Goal: Task Accomplishment & Management: Manage account settings

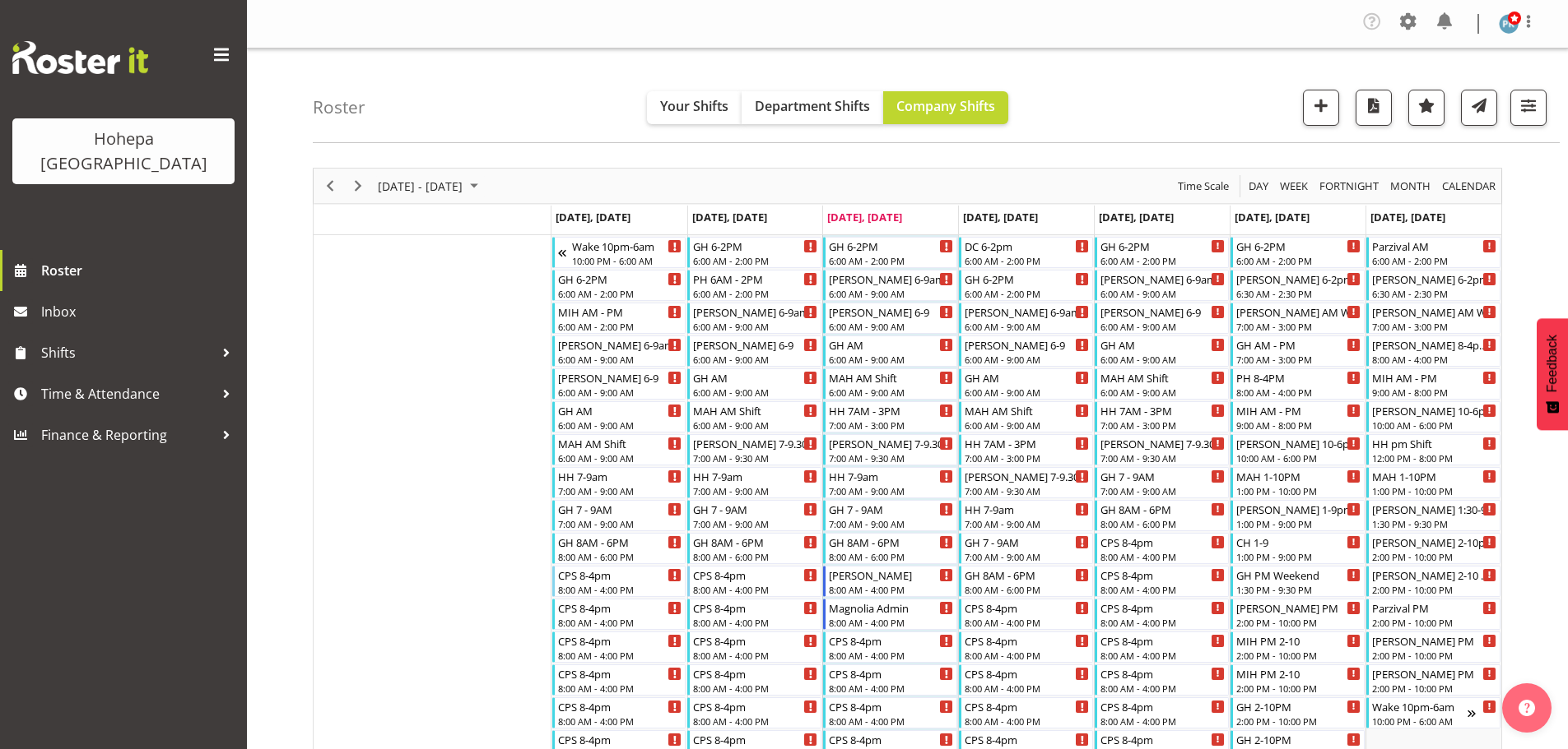
click at [1258, 183] on span "Day" at bounding box center [1258, 187] width 23 height 20
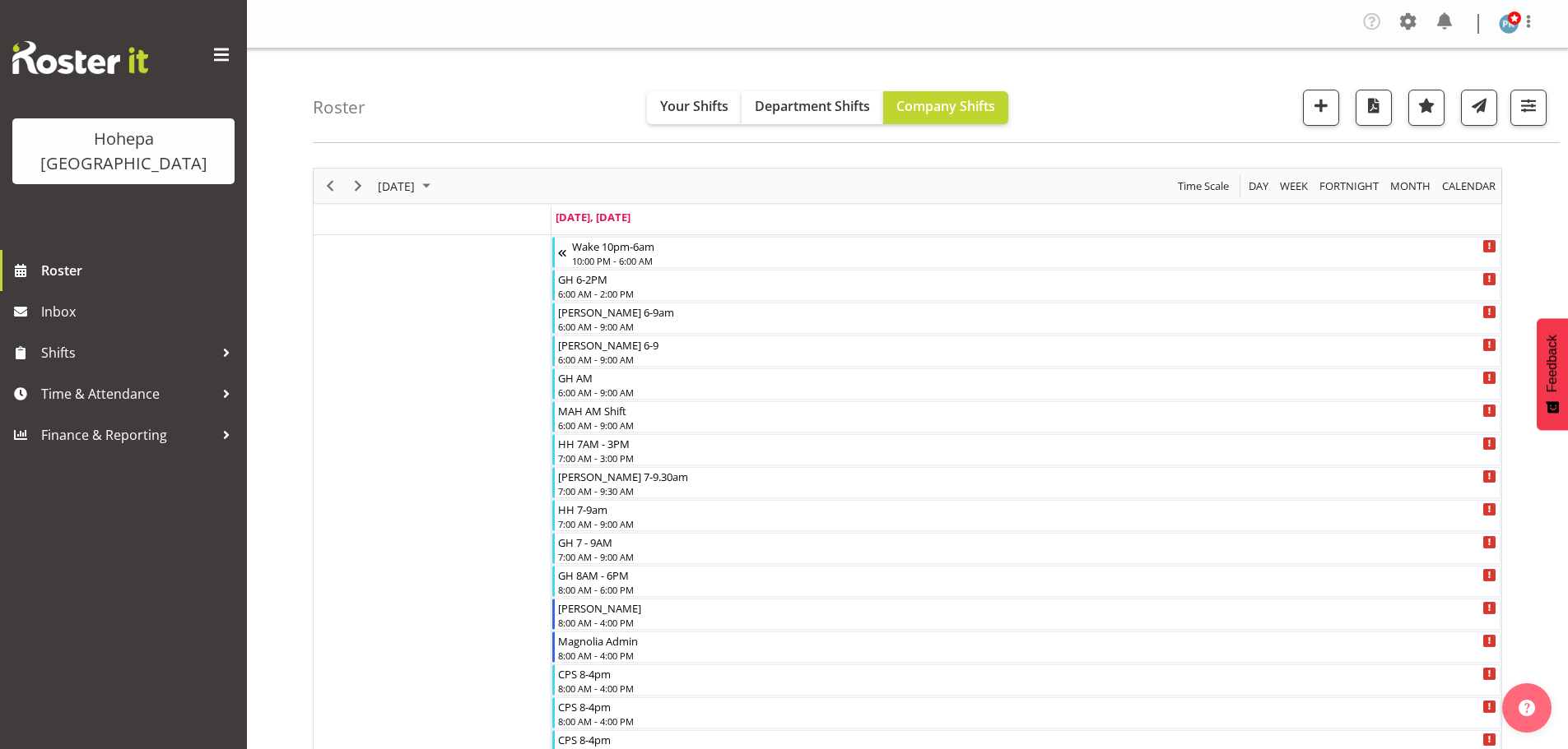
click at [327, 187] on span "Previous" at bounding box center [329, 187] width 20 height 20
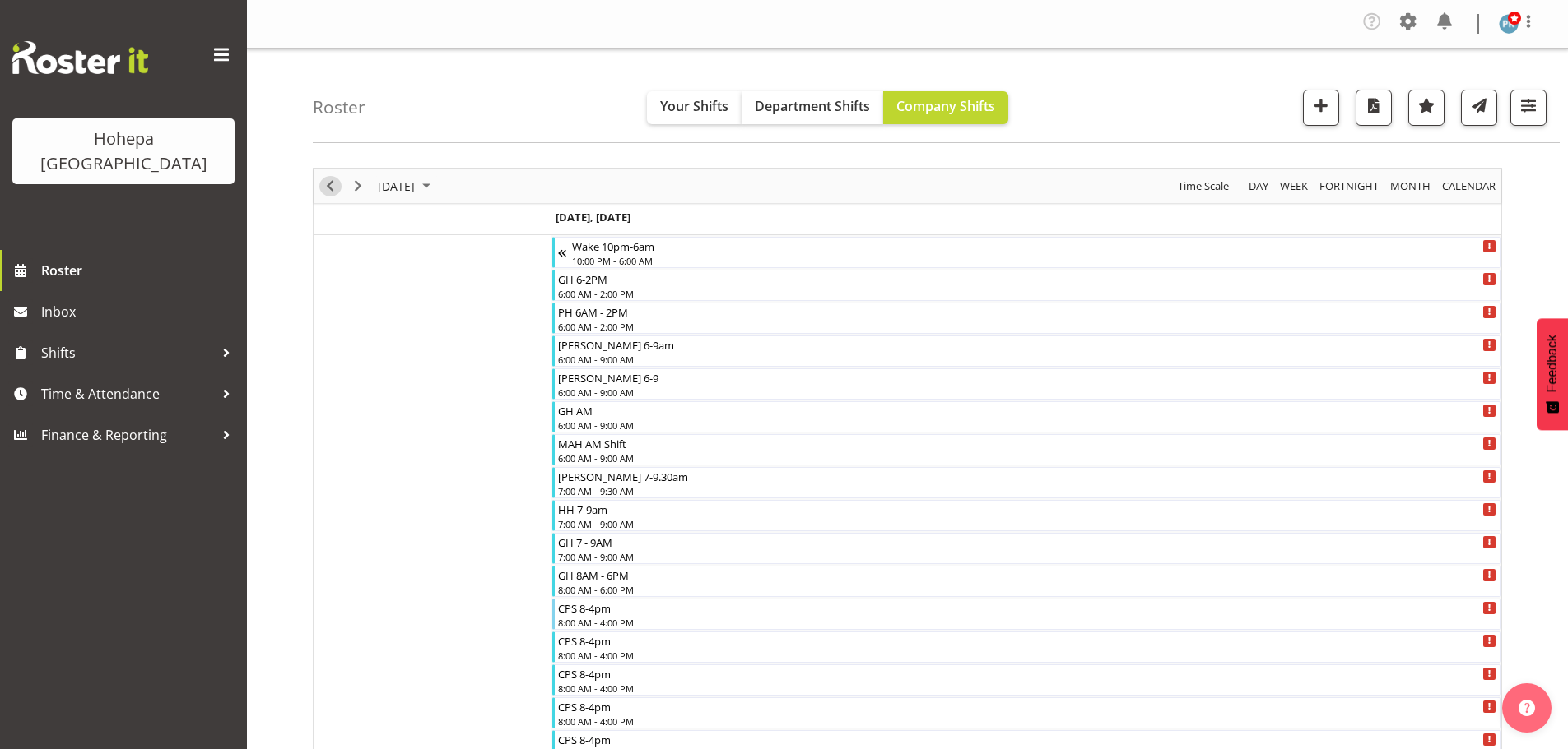
click at [330, 185] on span "Previous" at bounding box center [329, 187] width 20 height 20
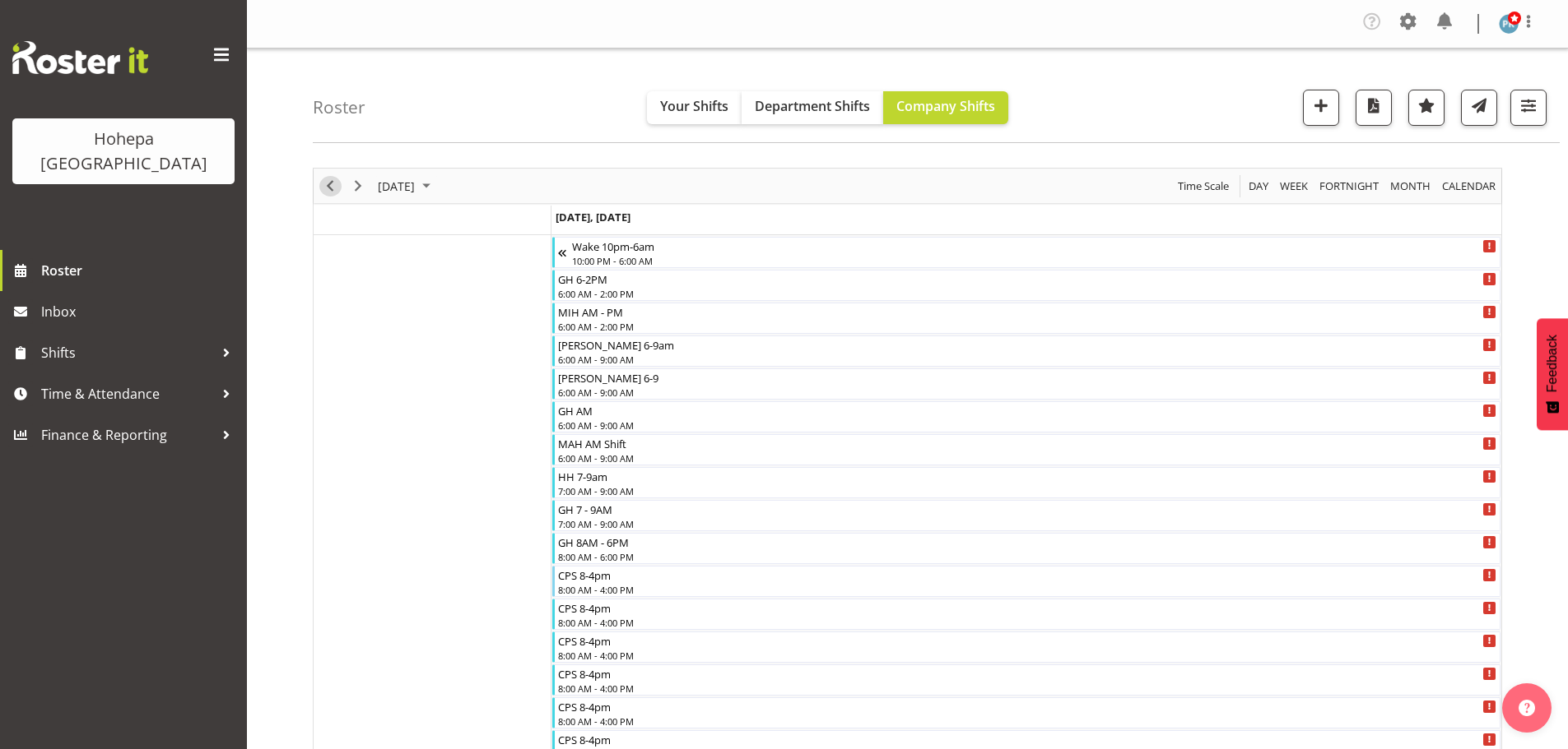
click at [330, 185] on span "Previous" at bounding box center [329, 187] width 20 height 20
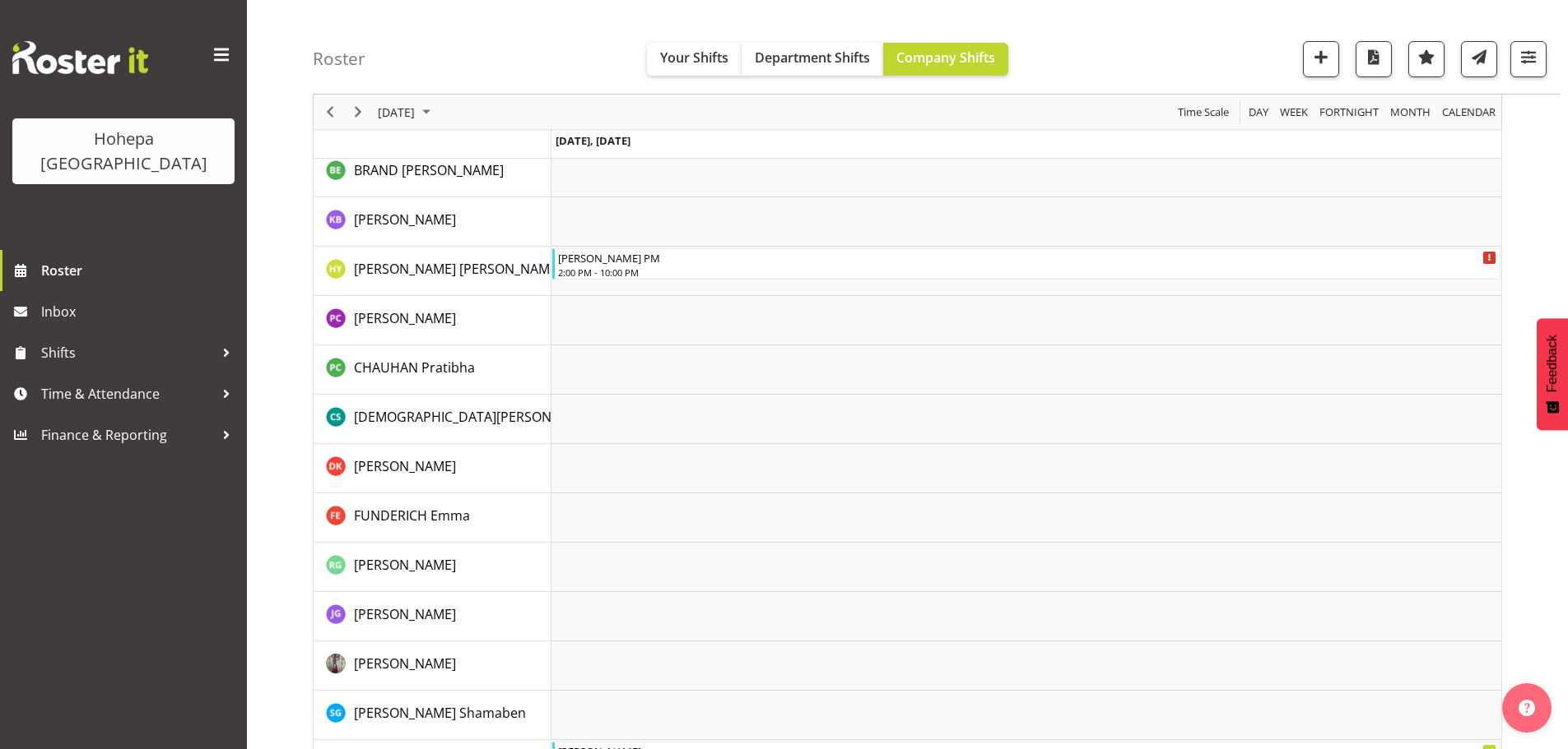
scroll to position [1234, 0]
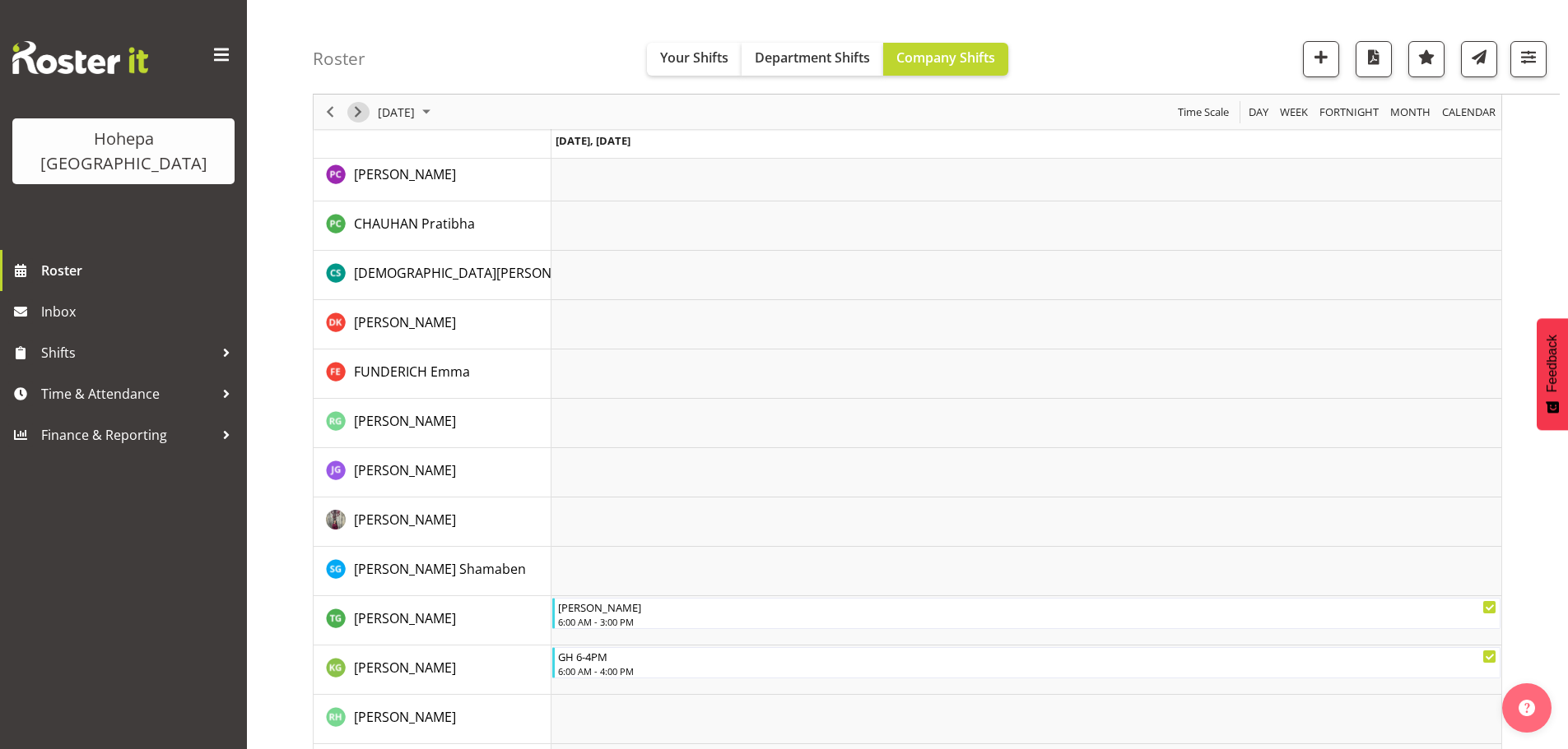
click at [363, 112] on span "Next" at bounding box center [357, 112] width 20 height 20
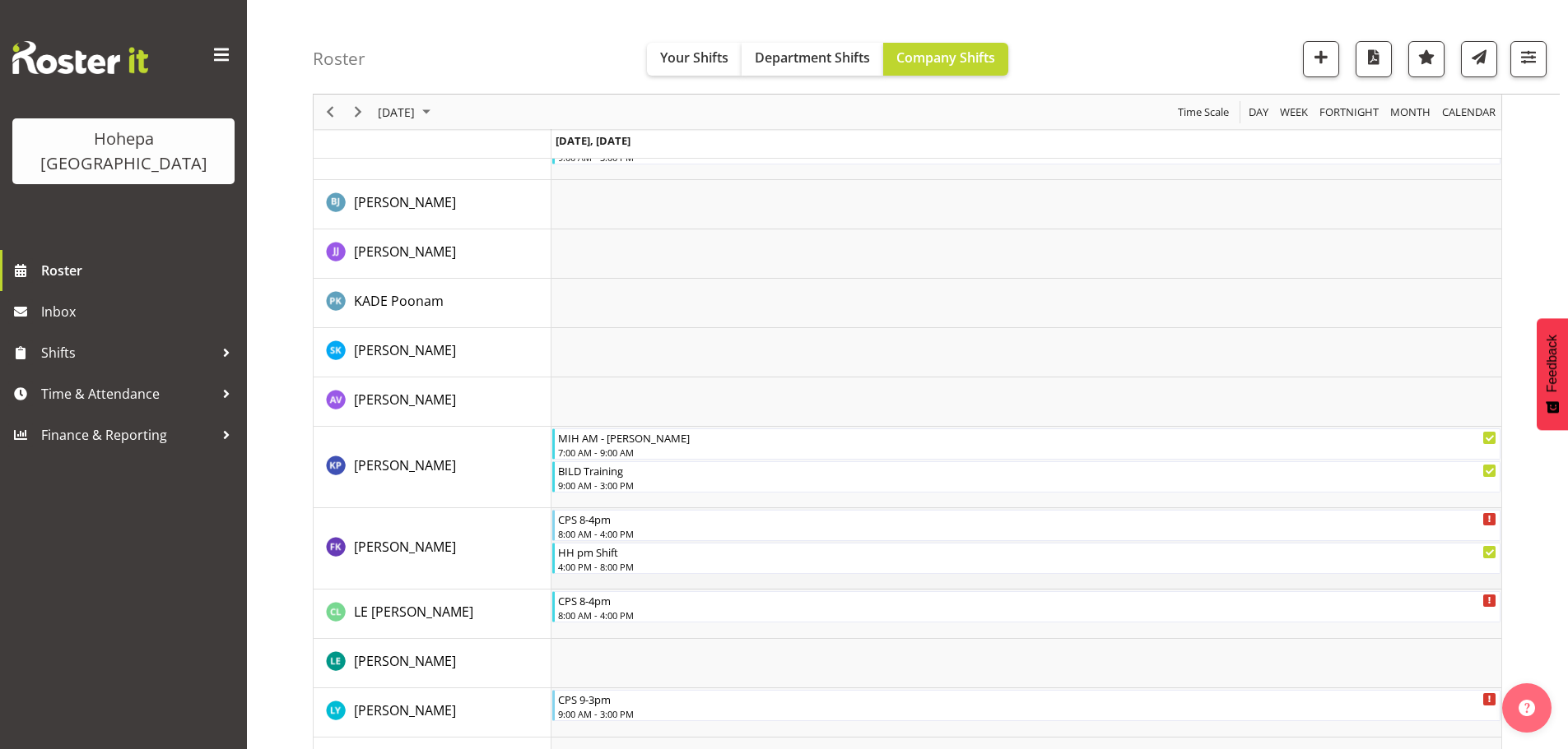
scroll to position [2961, 0]
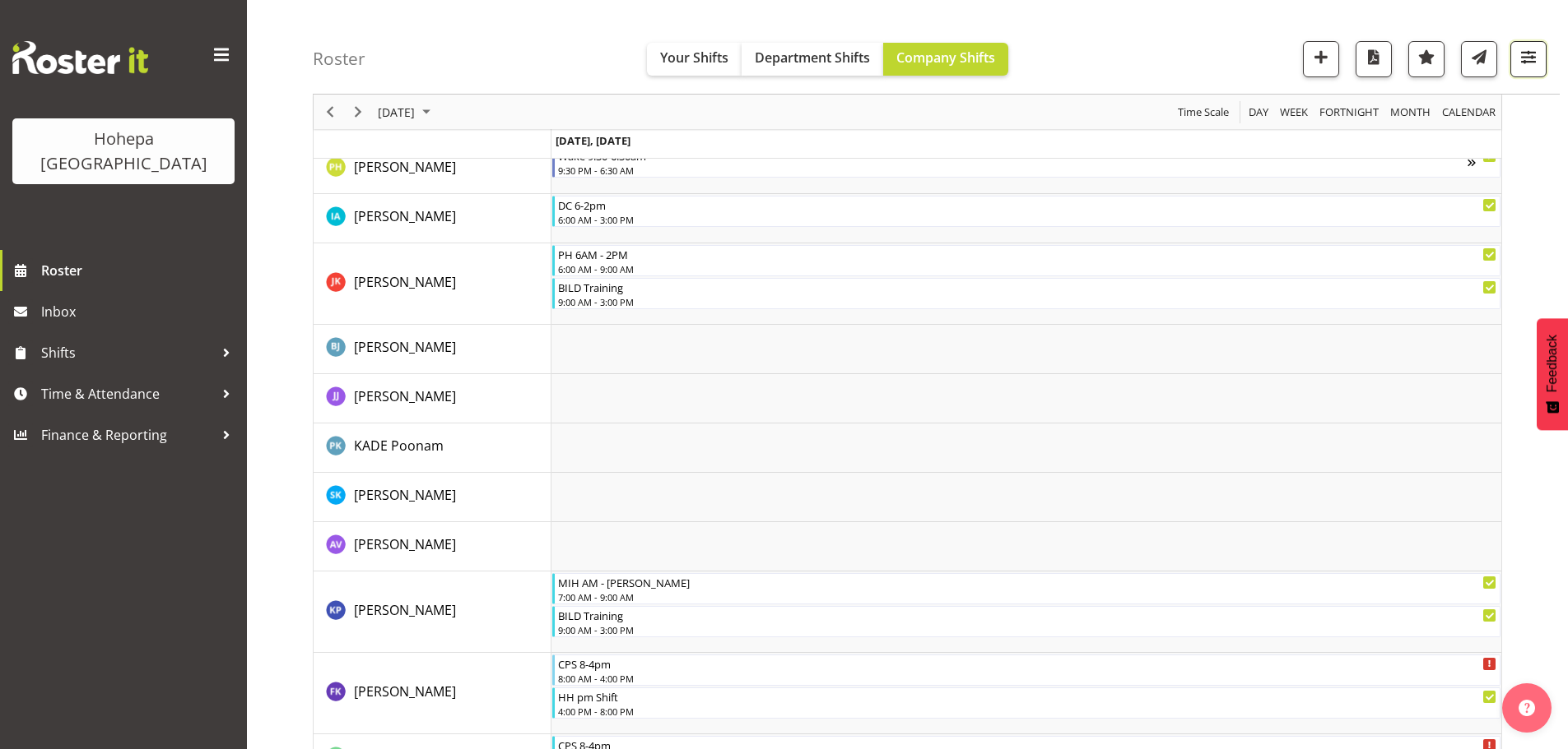
click at [1530, 59] on span "button" at bounding box center [1528, 56] width 21 height 21
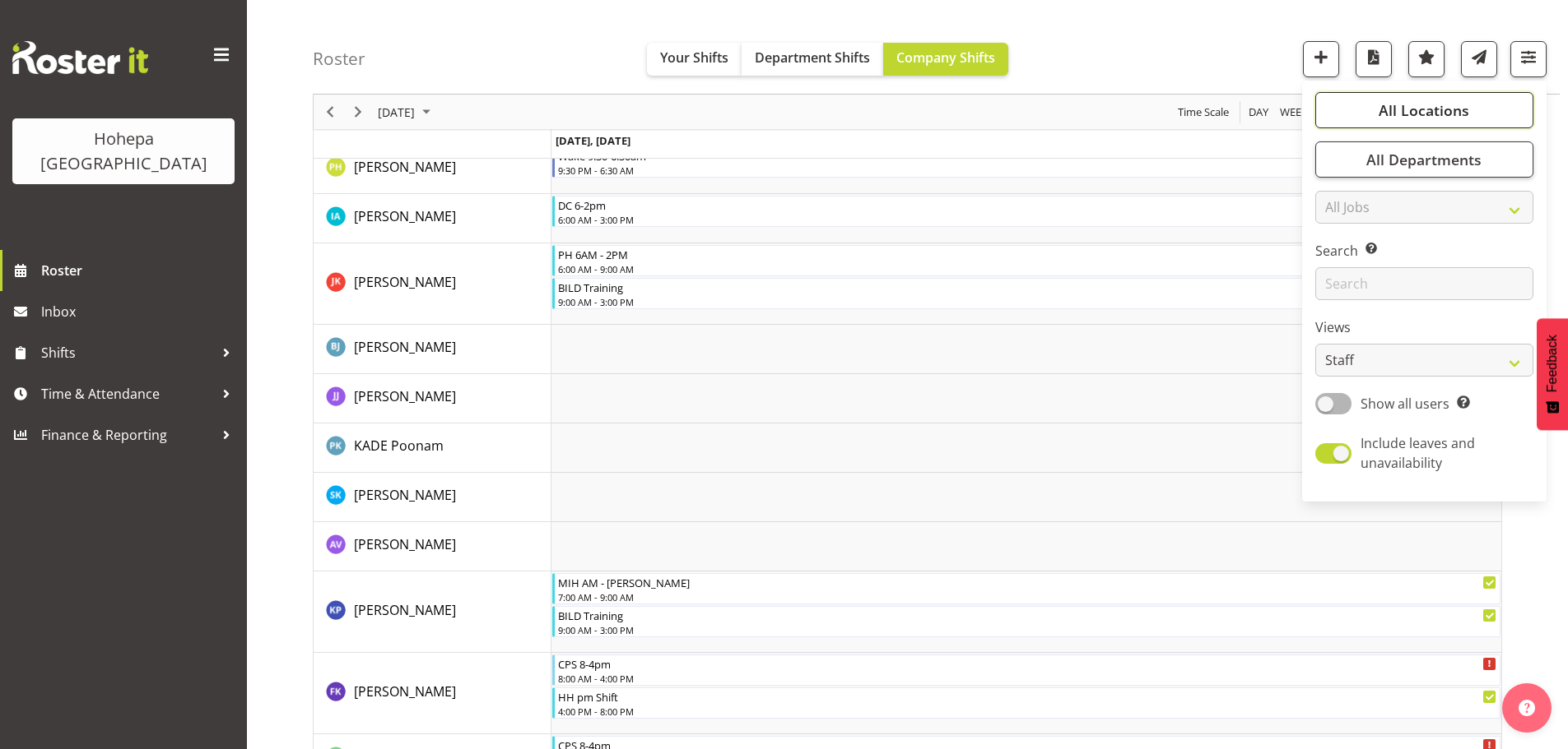
click at [1395, 110] on span "All Locations" at bounding box center [1424, 110] width 90 height 20
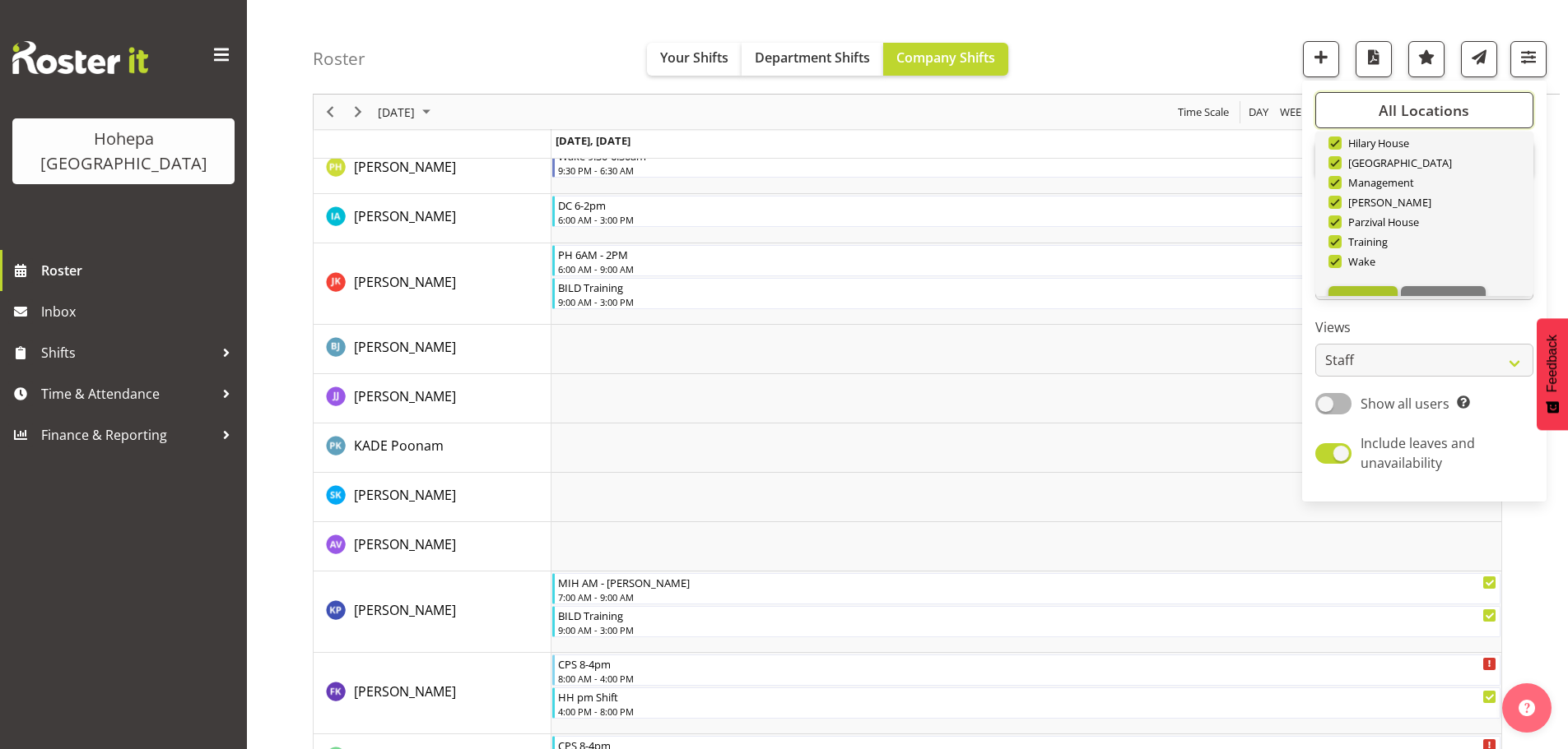
scroll to position [158, 0]
click at [1444, 272] on span "Deselect All" at bounding box center [1443, 269] width 67 height 15
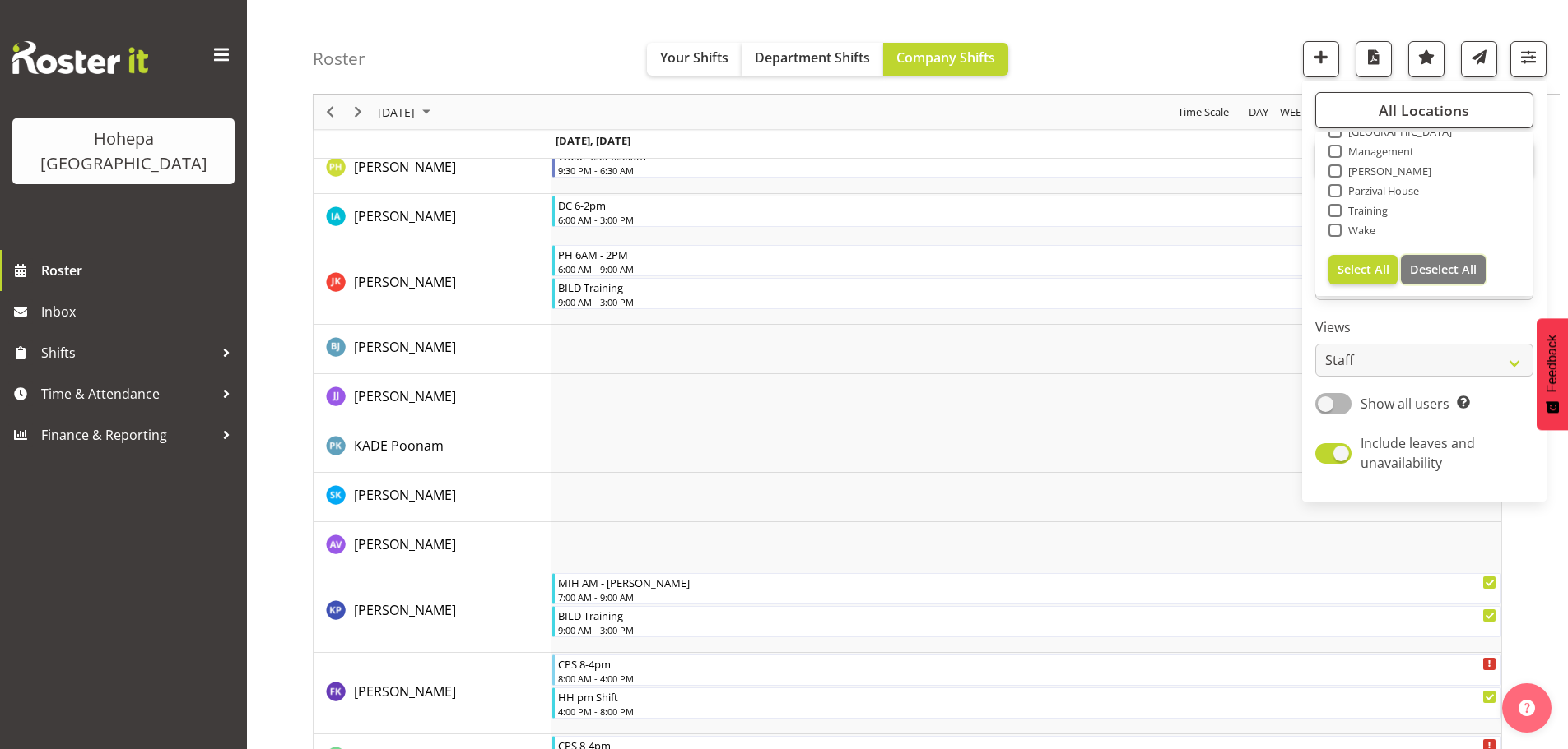
checkbox input "false"
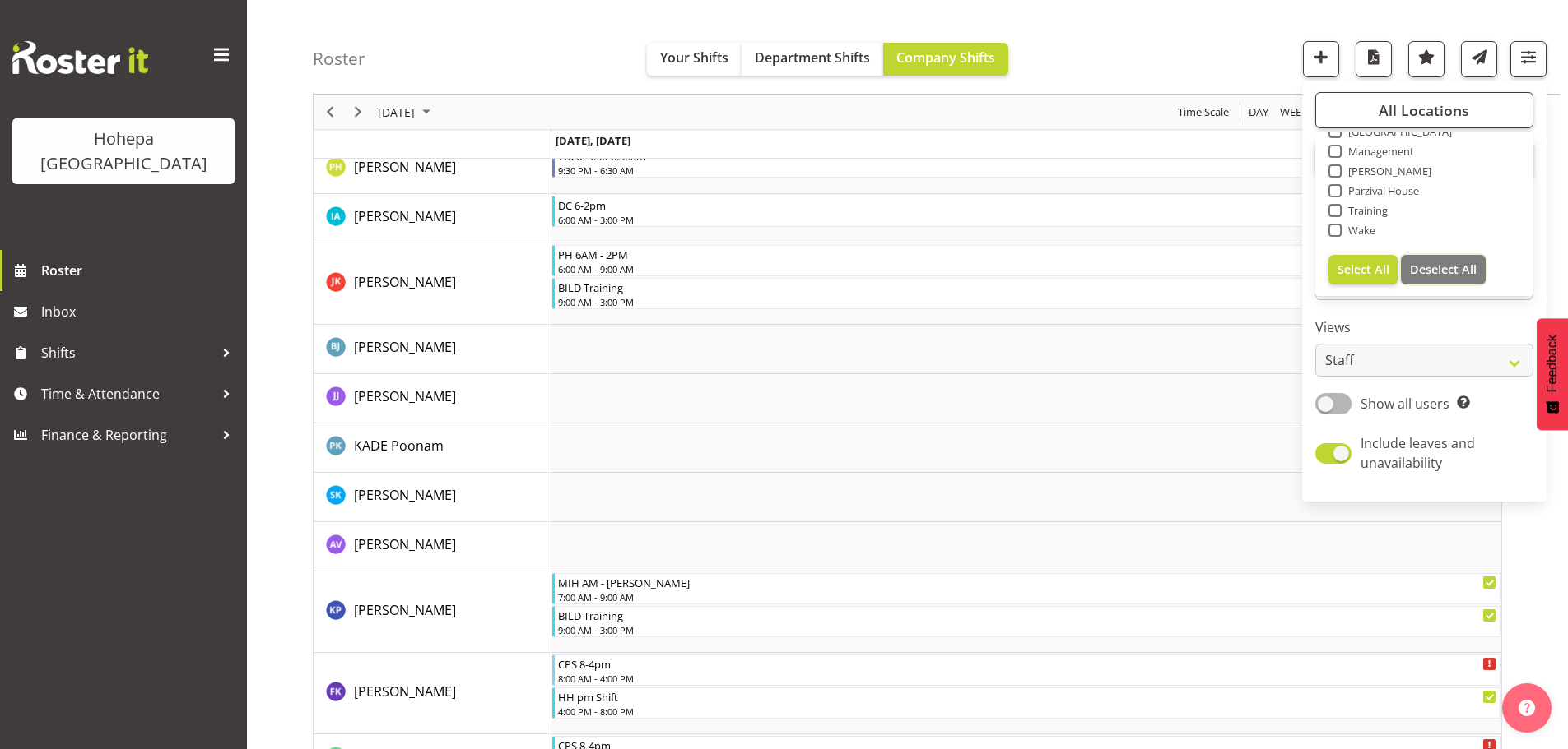
checkbox input "false"
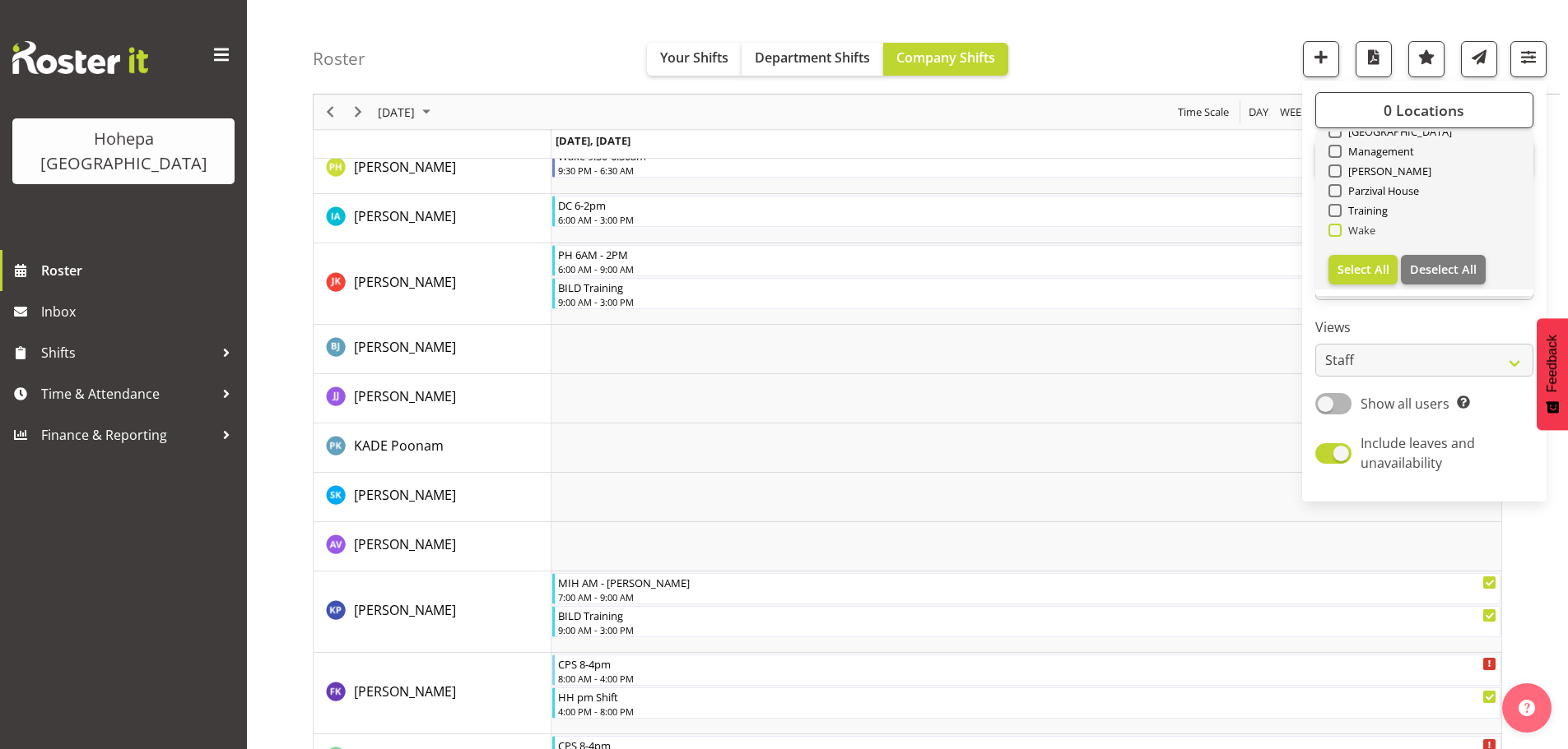
click at [1340, 231] on span at bounding box center [1334, 230] width 13 height 13
click at [1339, 231] on input "Wake" at bounding box center [1334, 230] width 11 height 11
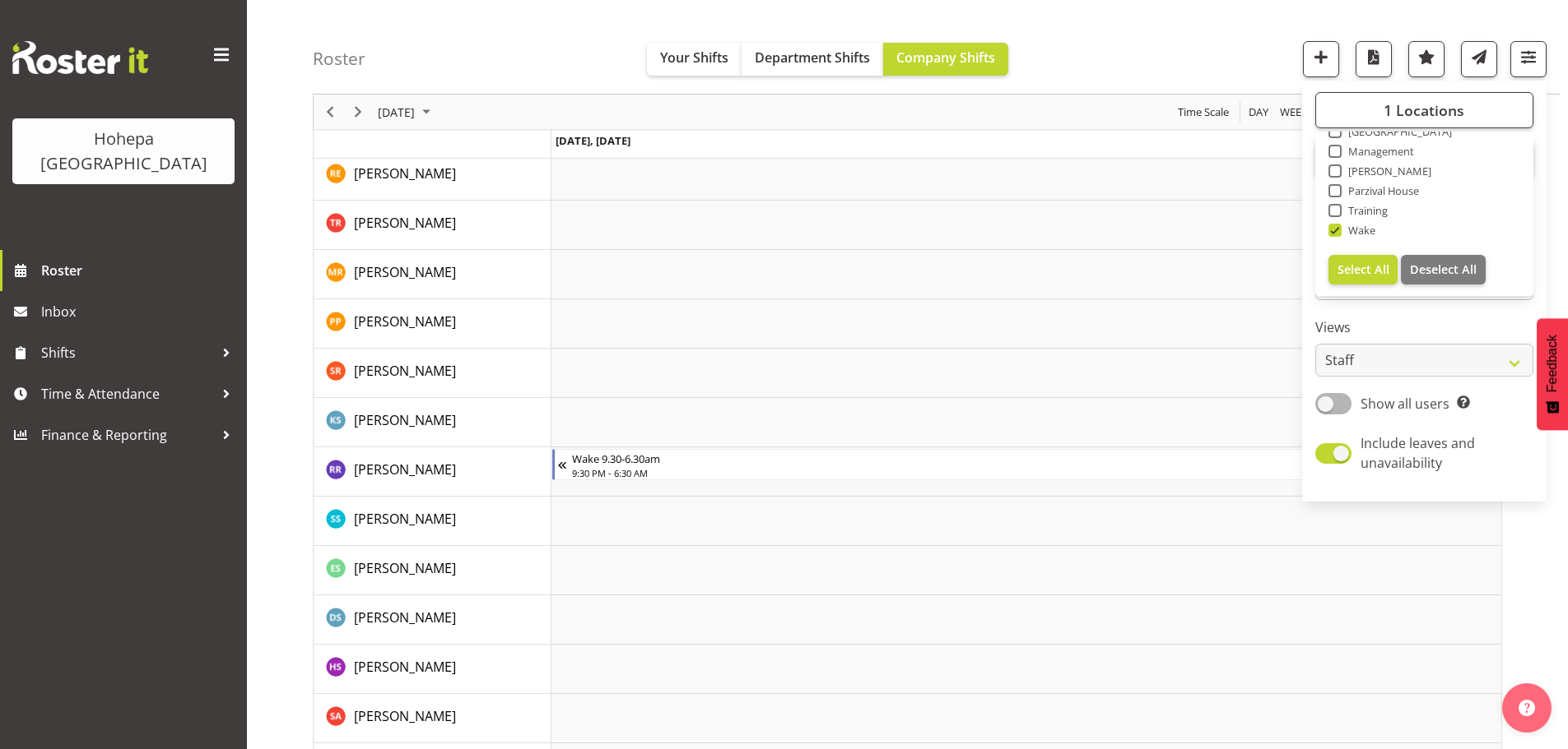
click at [1338, 229] on span at bounding box center [1334, 230] width 13 height 13
click at [1338, 229] on input "Wake" at bounding box center [1334, 230] width 11 height 11
checkbox input "false"
drag, startPoint x: 1336, startPoint y: 211, endPoint x: 1345, endPoint y: 216, distance: 10.3
click at [1336, 210] on span at bounding box center [1334, 210] width 13 height 13
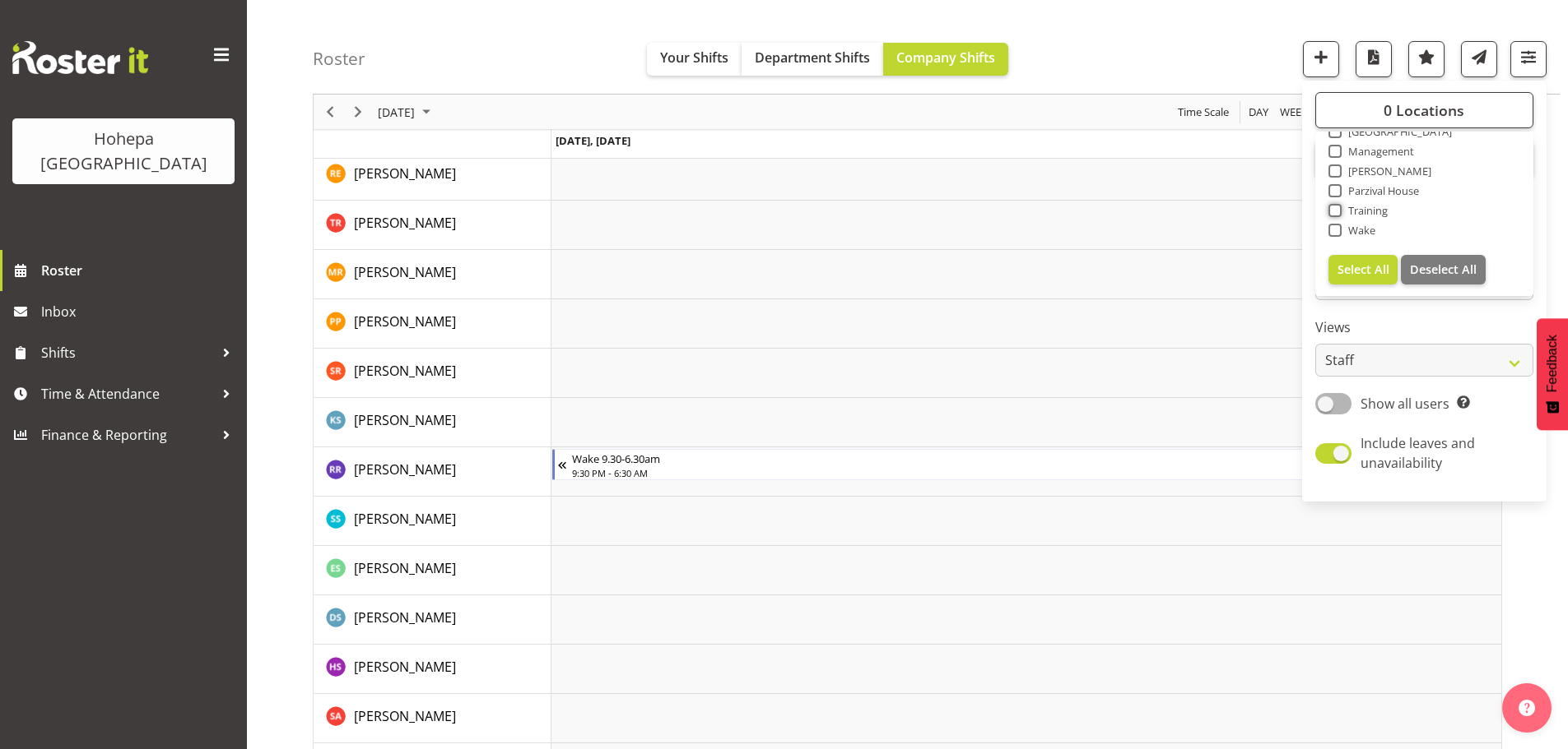
click at [1336, 210] on input "Training" at bounding box center [1334, 210] width 11 height 11
checkbox input "true"
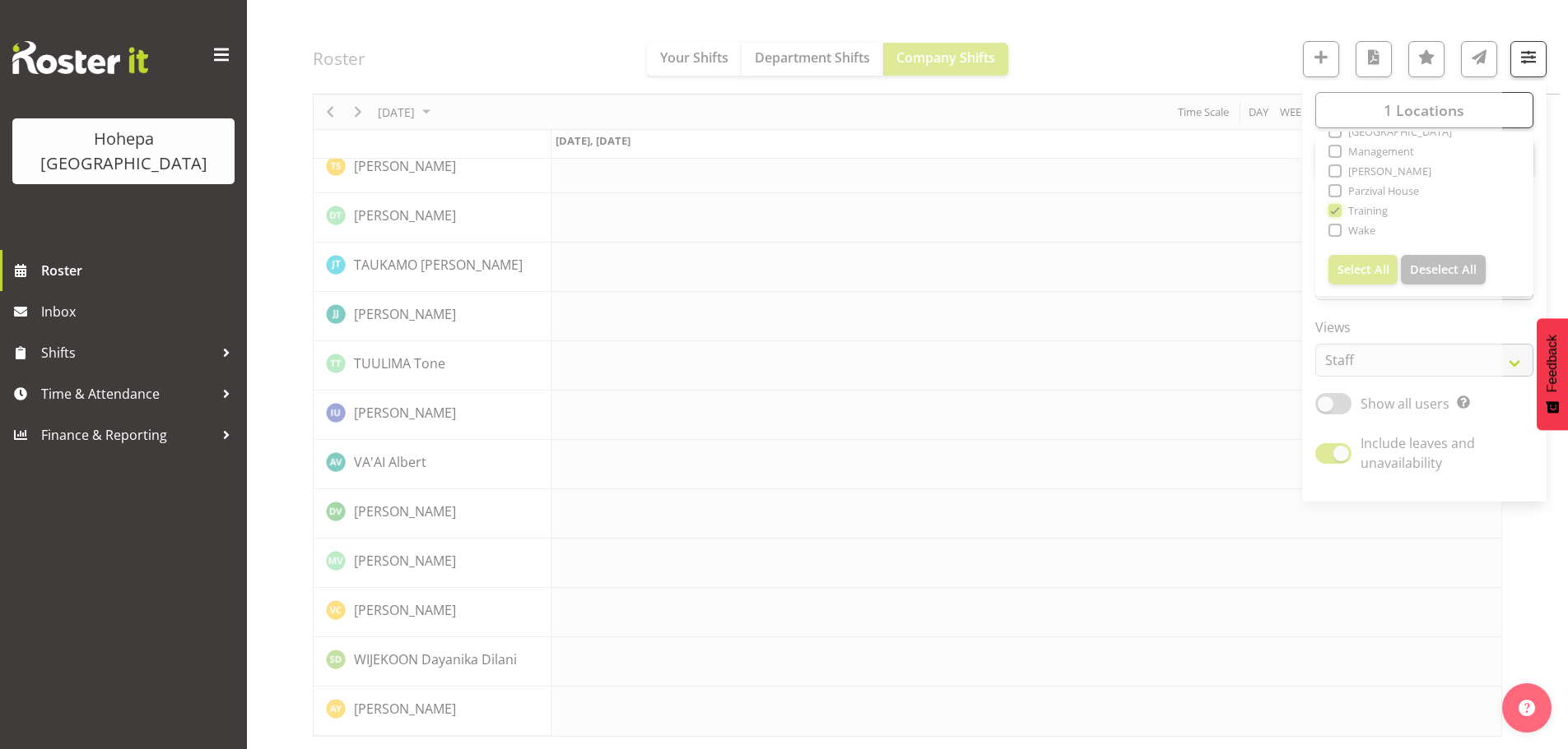
scroll to position [2509, 0]
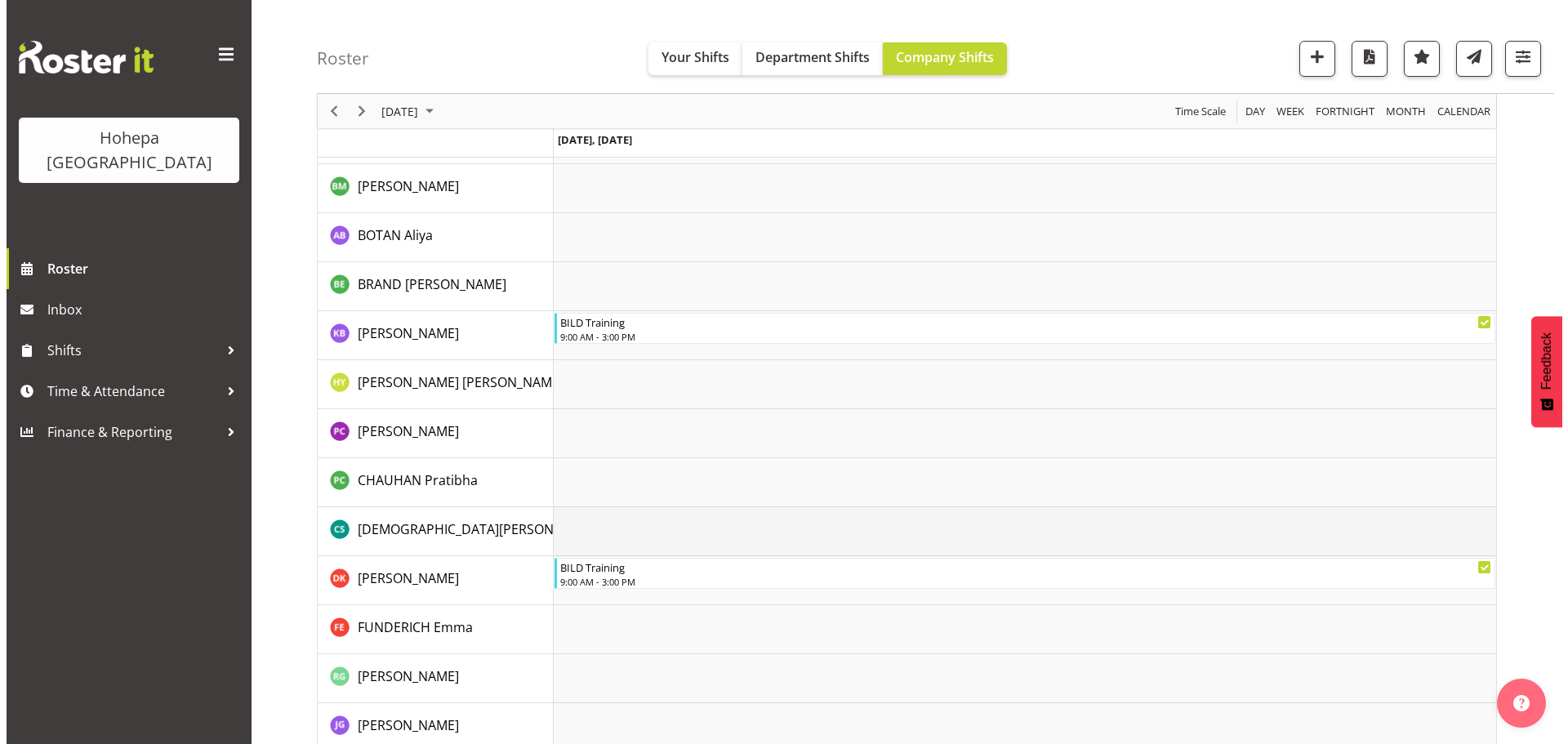
scroll to position [490, 0]
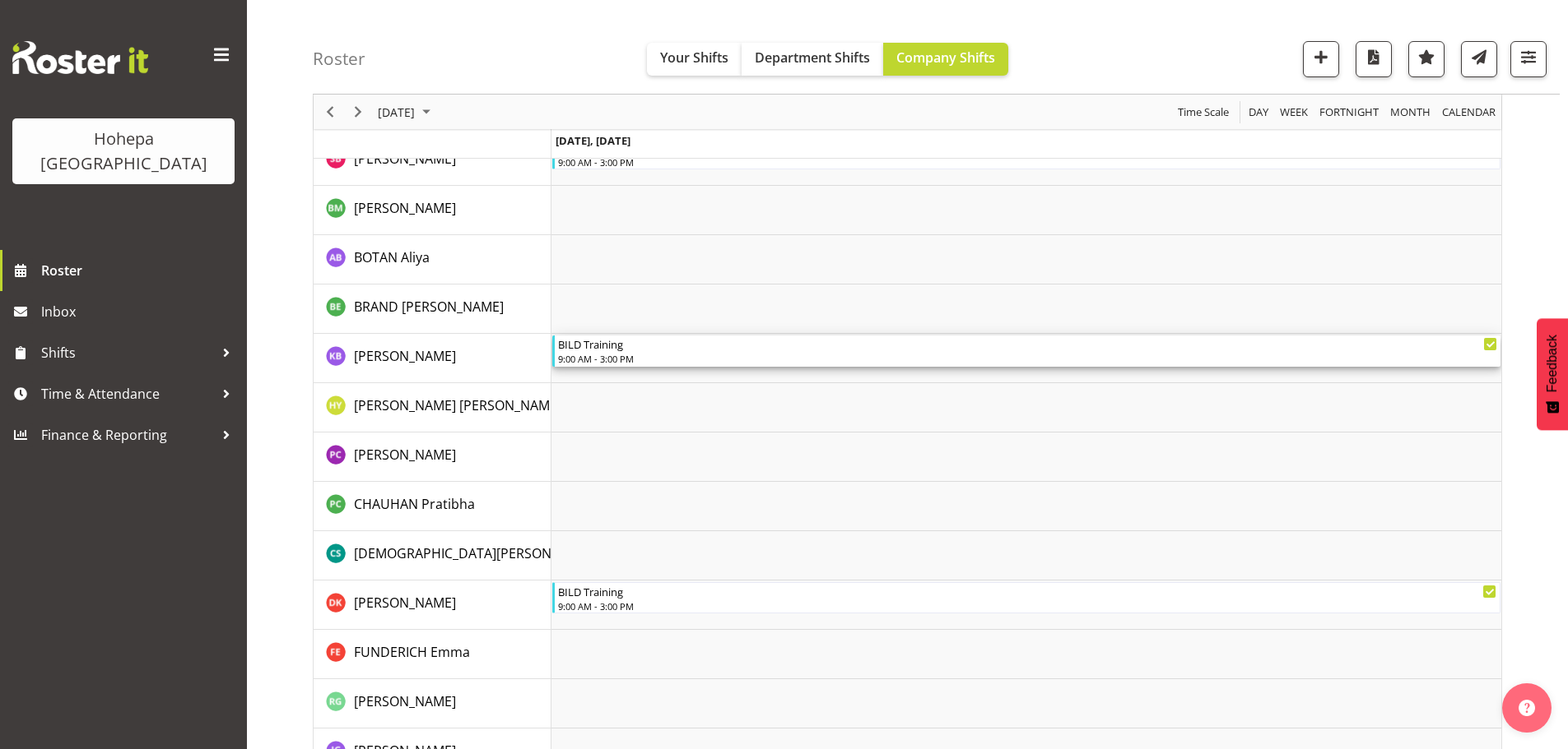
click at [652, 354] on div "9:00 AM - 3:00 PM" at bounding box center [1027, 358] width 939 height 13
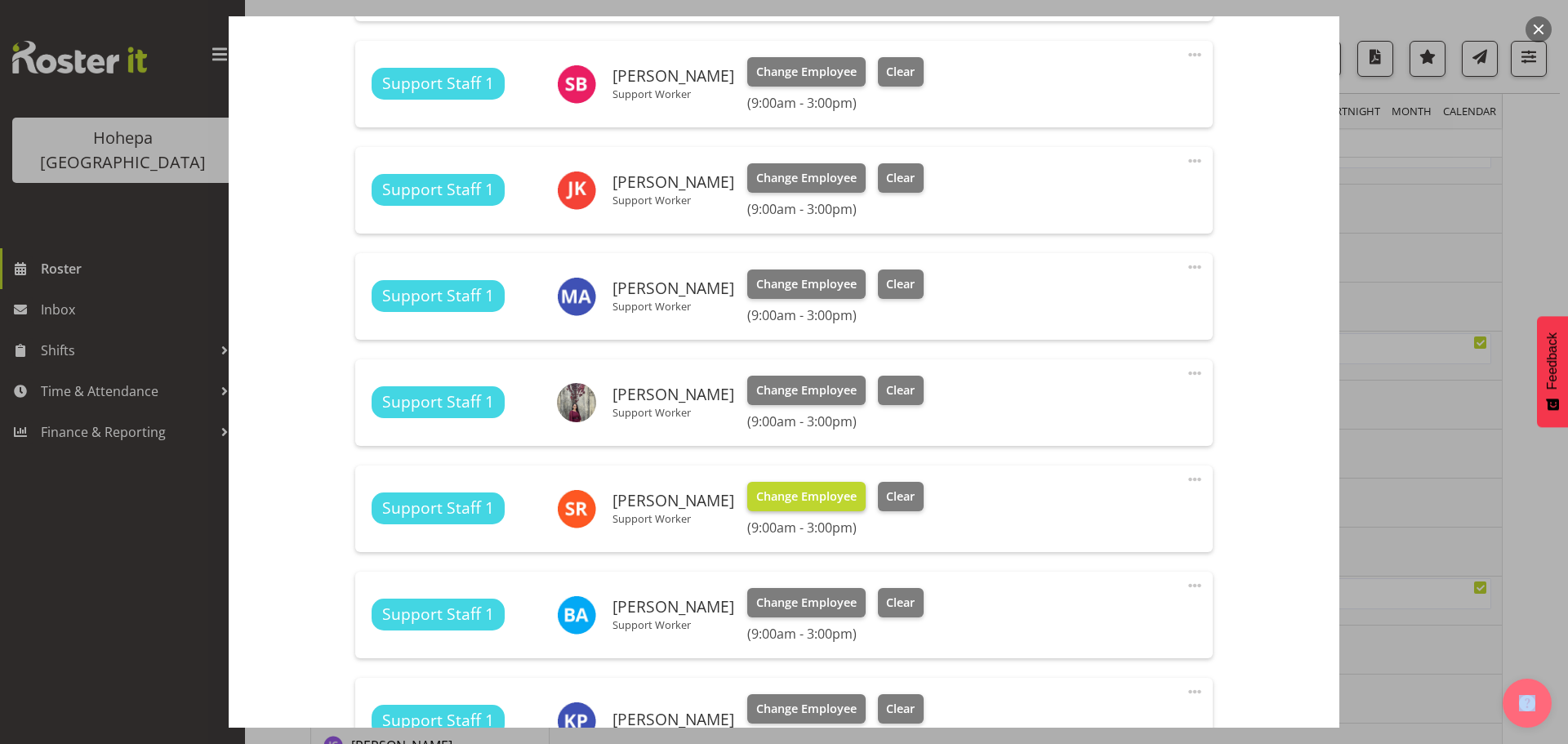
scroll to position [1470, 0]
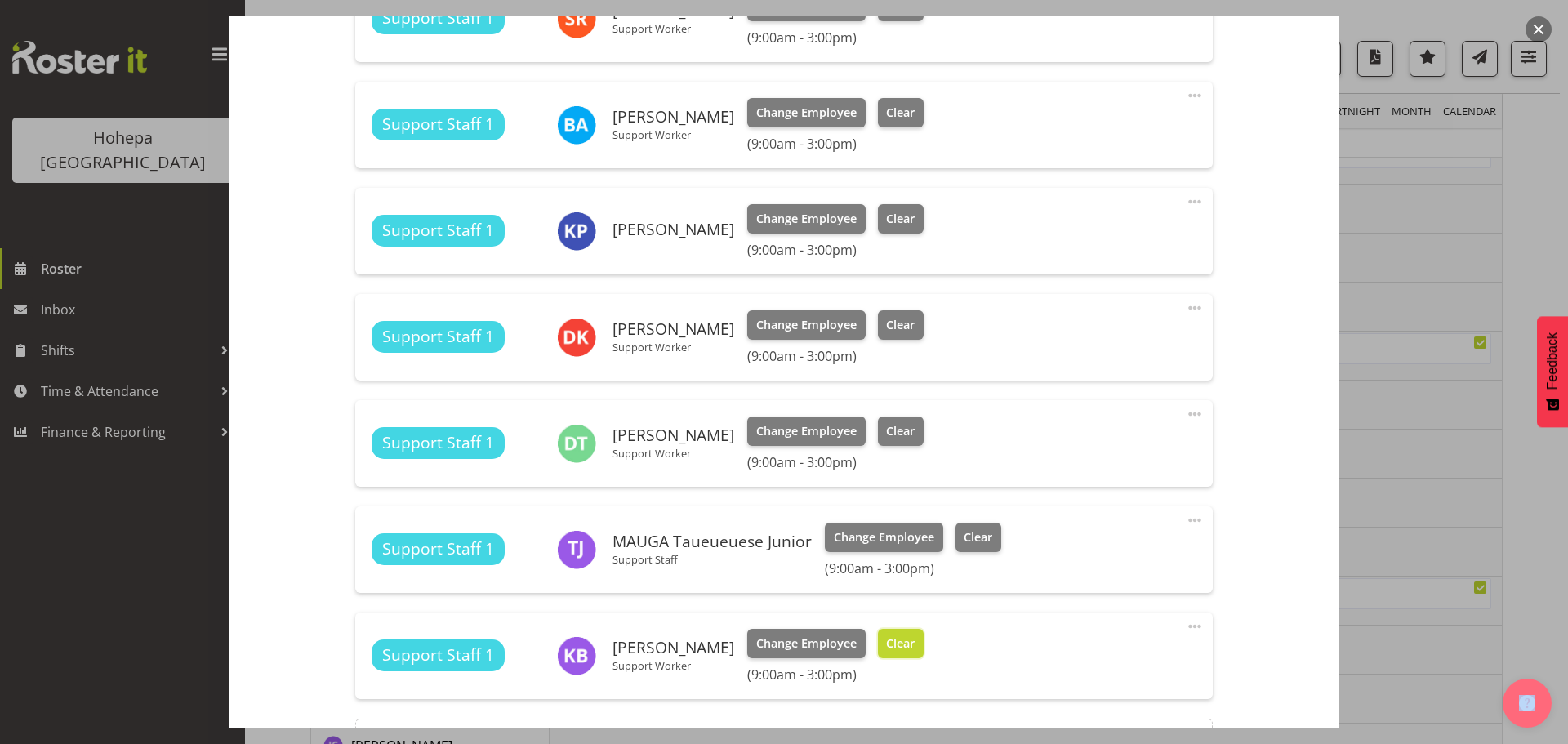
click at [904, 646] on span "Clear" at bounding box center [900, 643] width 29 height 18
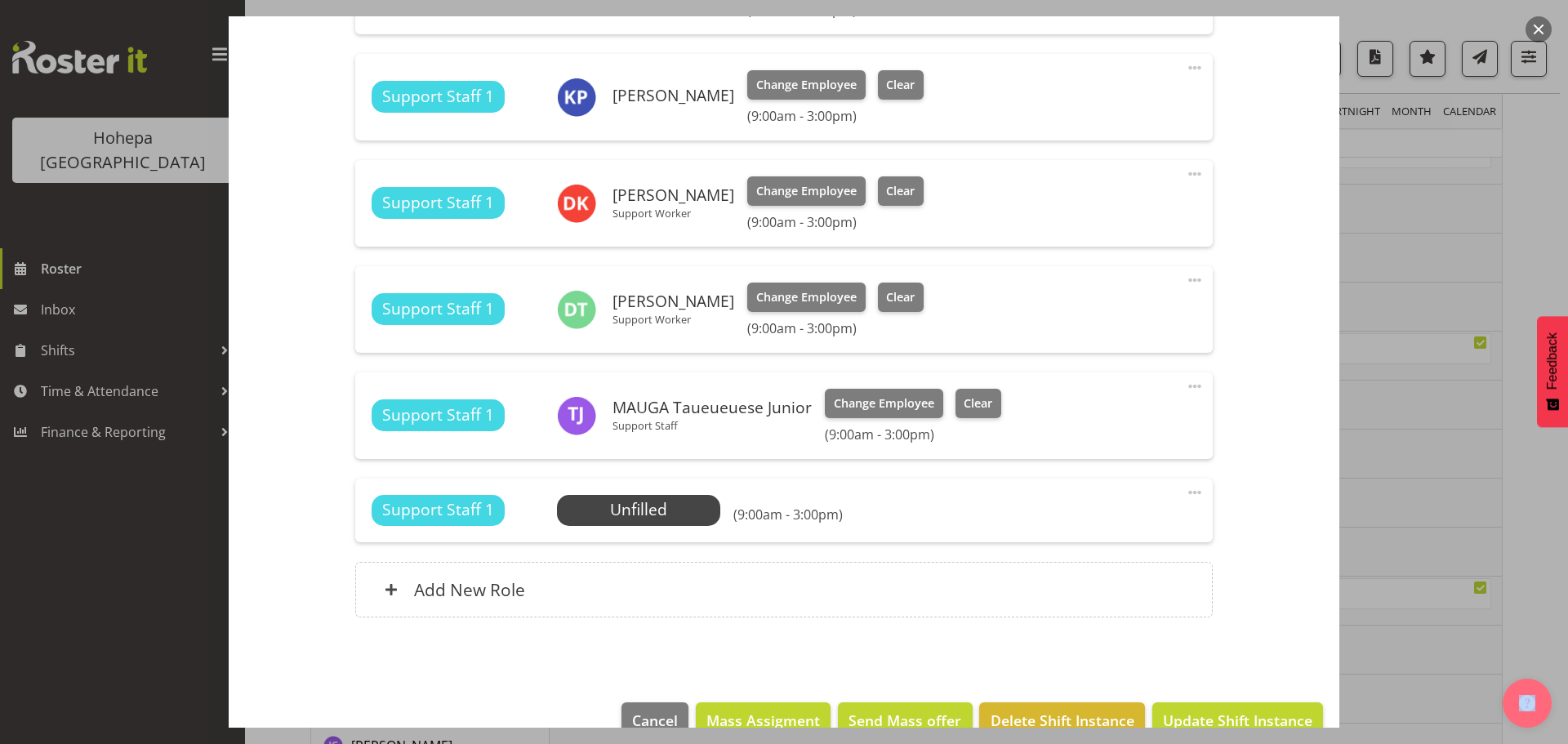
scroll to position [1640, 0]
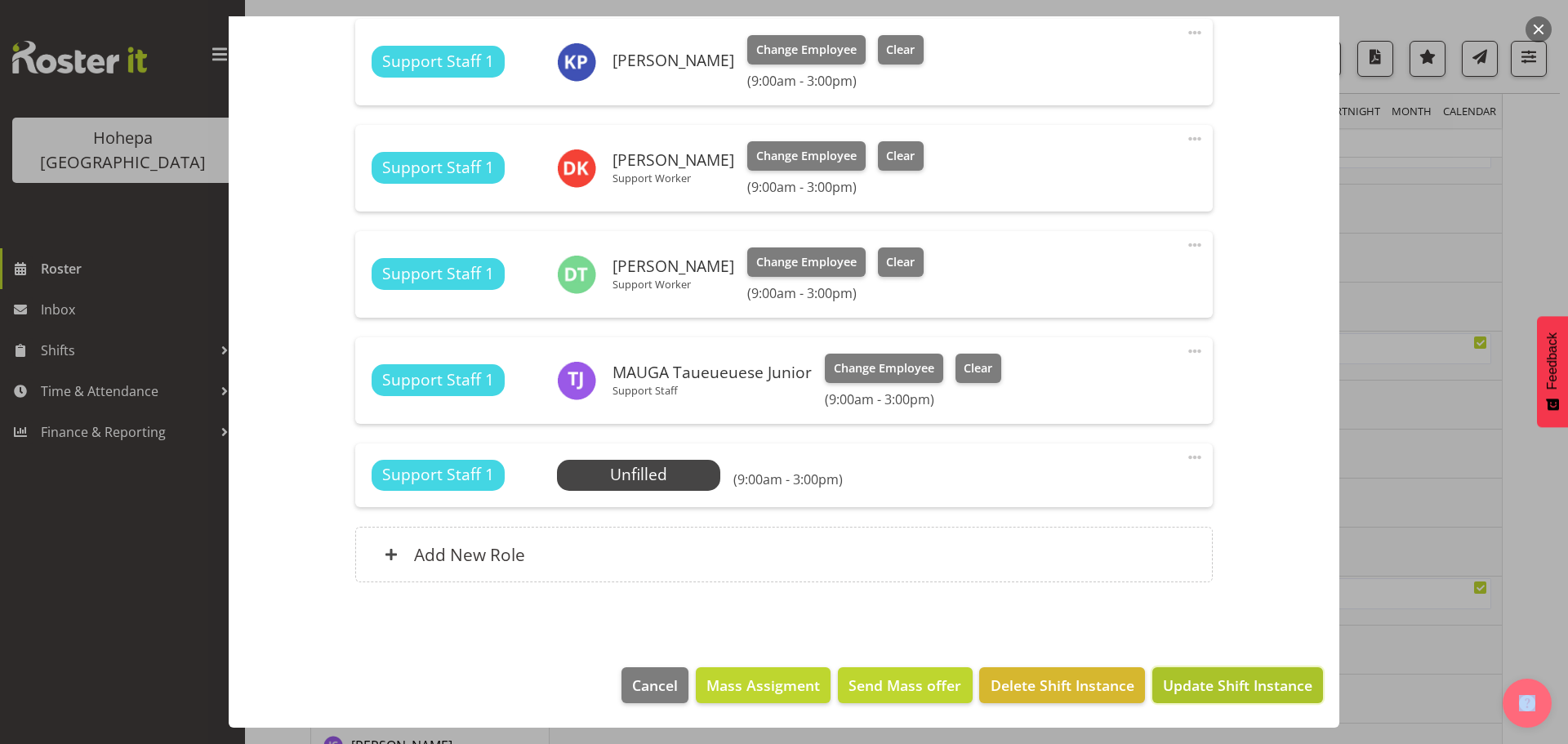
click at [1165, 678] on span "Update Shift Instance" at bounding box center [1237, 685] width 150 height 21
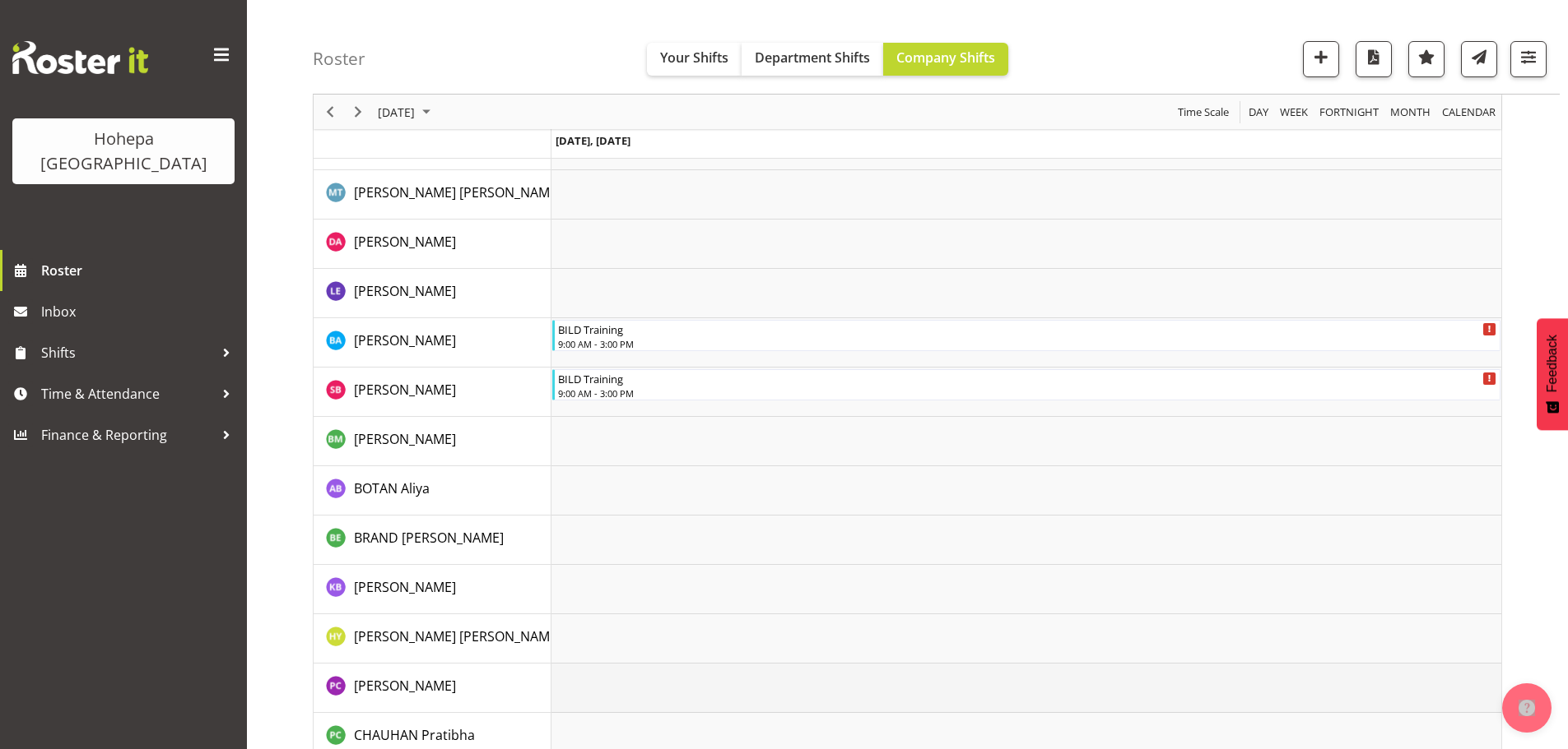
scroll to position [247, 0]
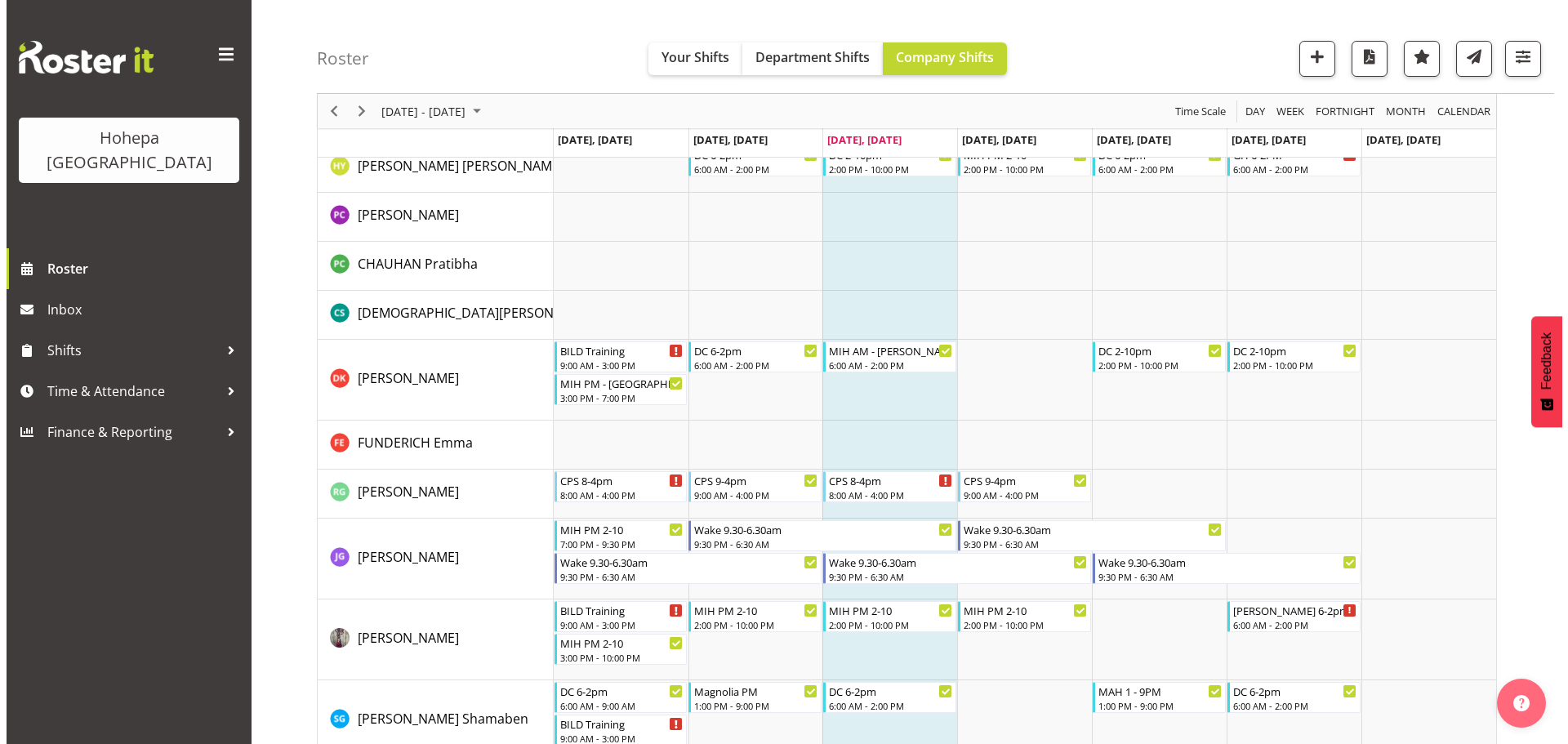
scroll to position [2206, 0]
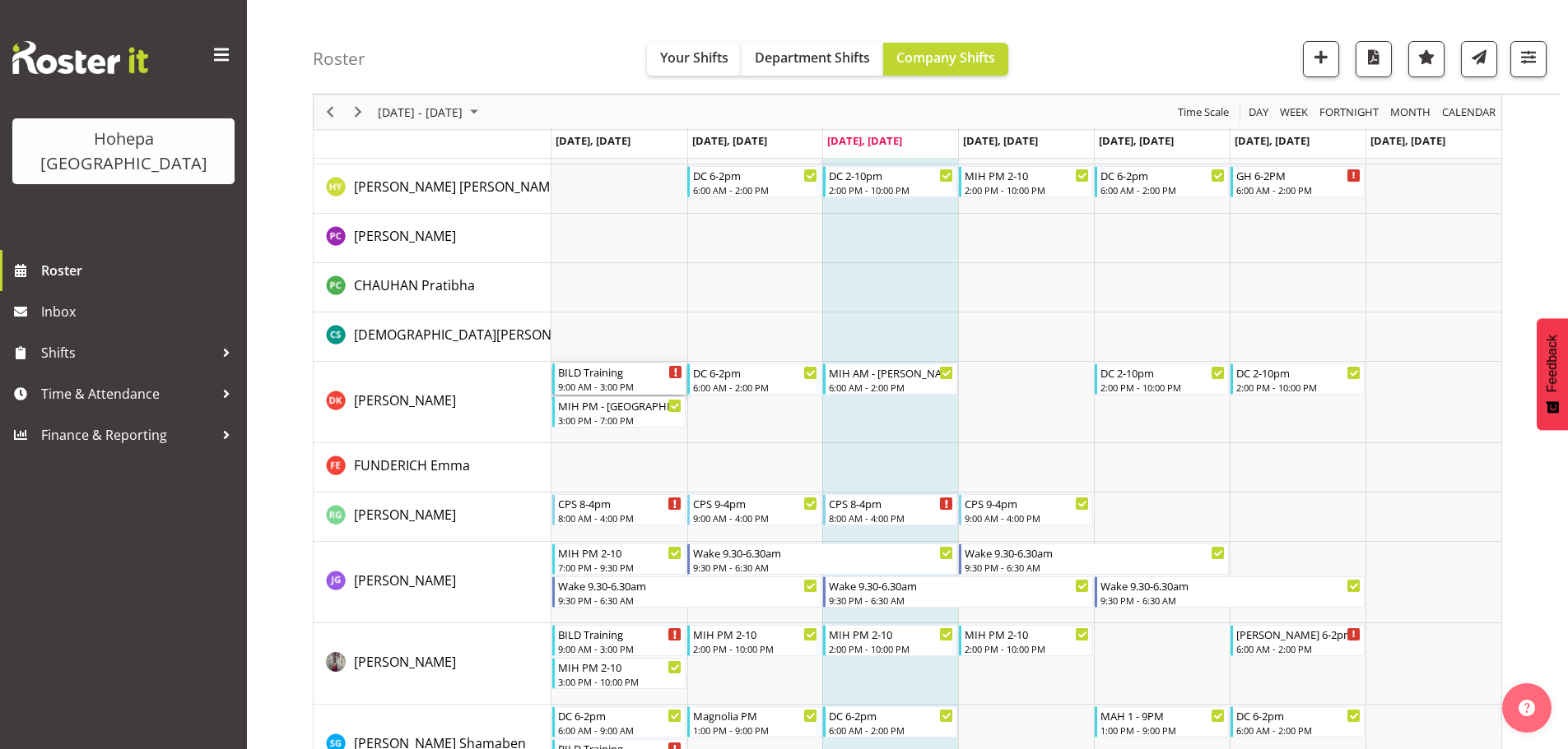
click at [579, 375] on div "BILD Training" at bounding box center [620, 372] width 125 height 16
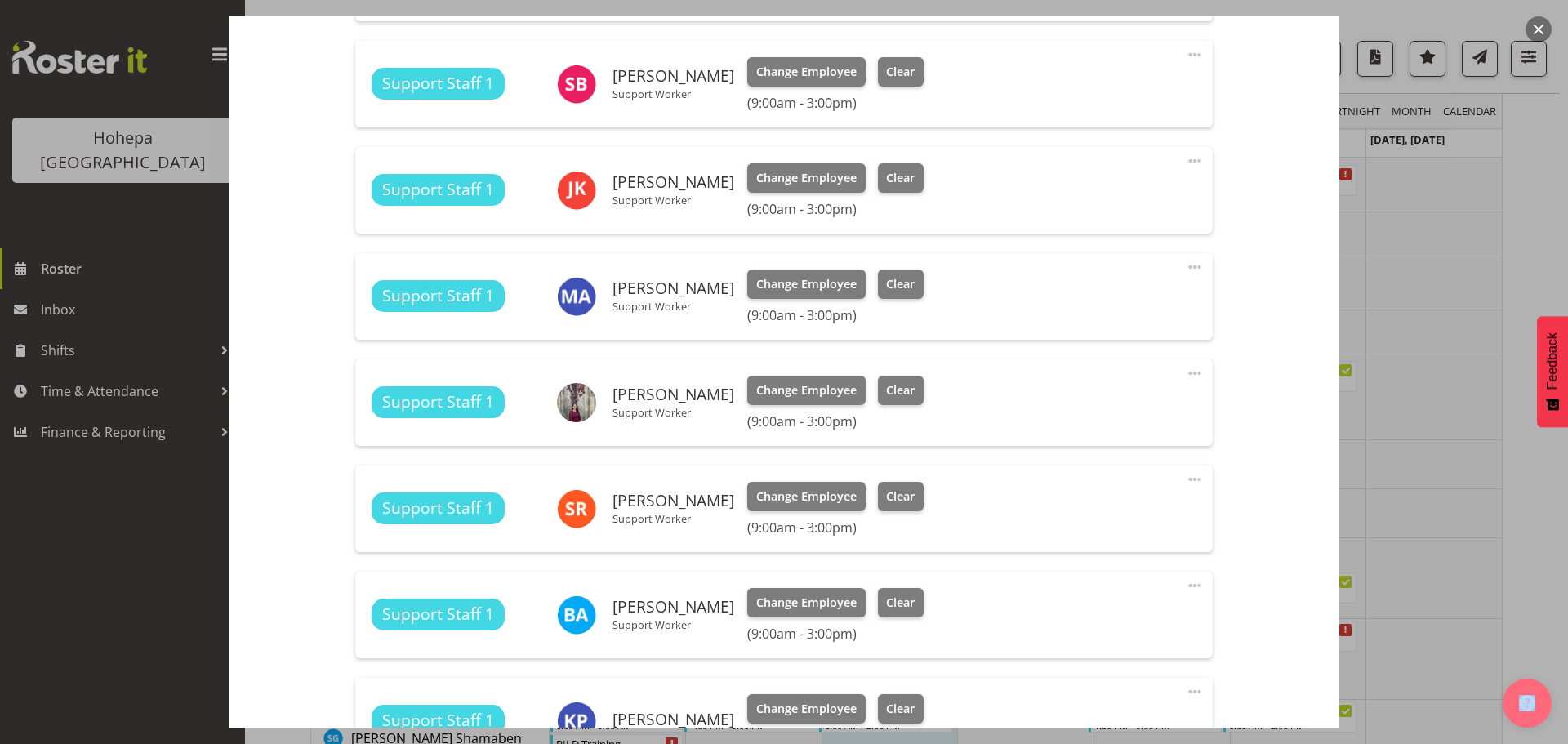
scroll to position [1640, 0]
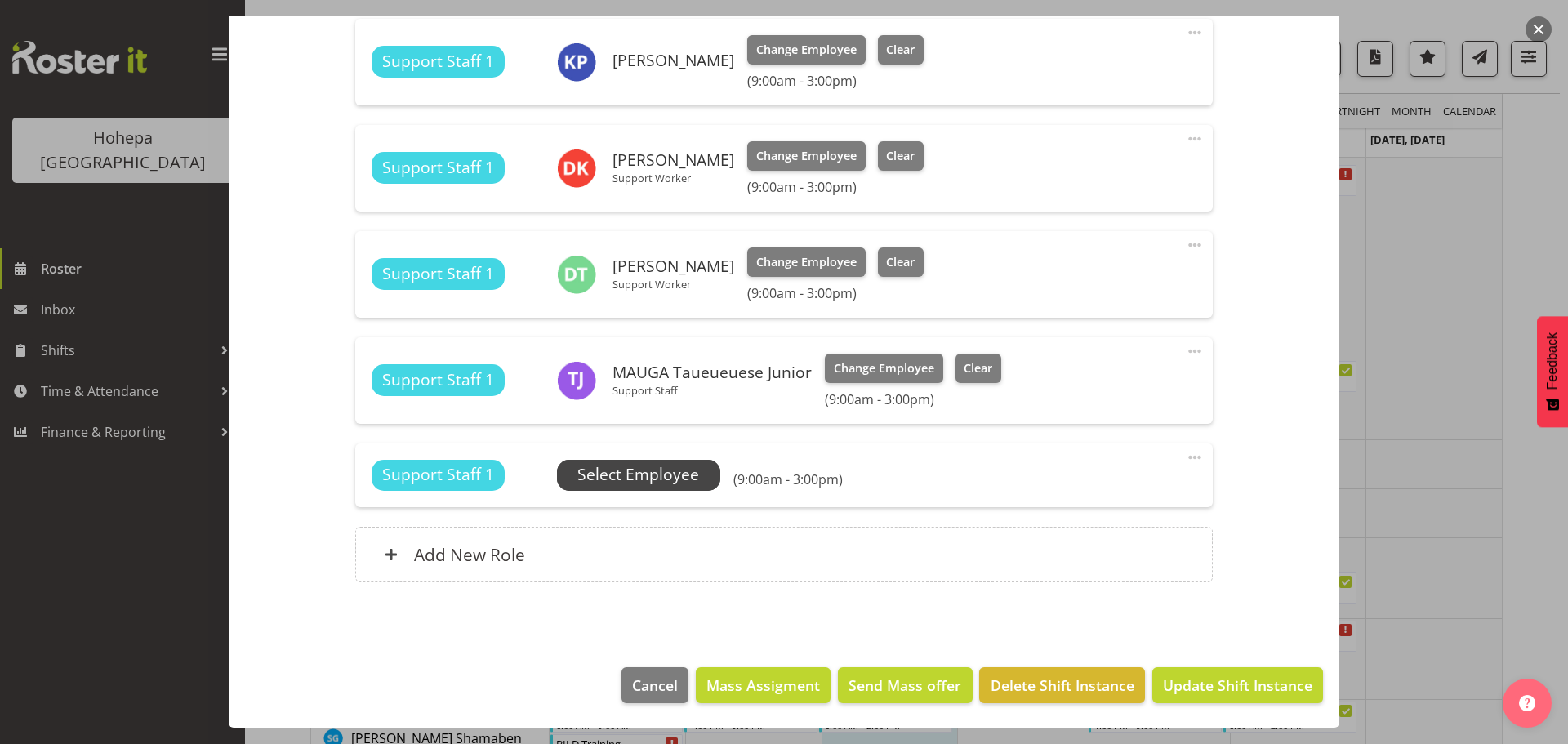
click at [635, 466] on span "Select Employee" at bounding box center [638, 475] width 122 height 24
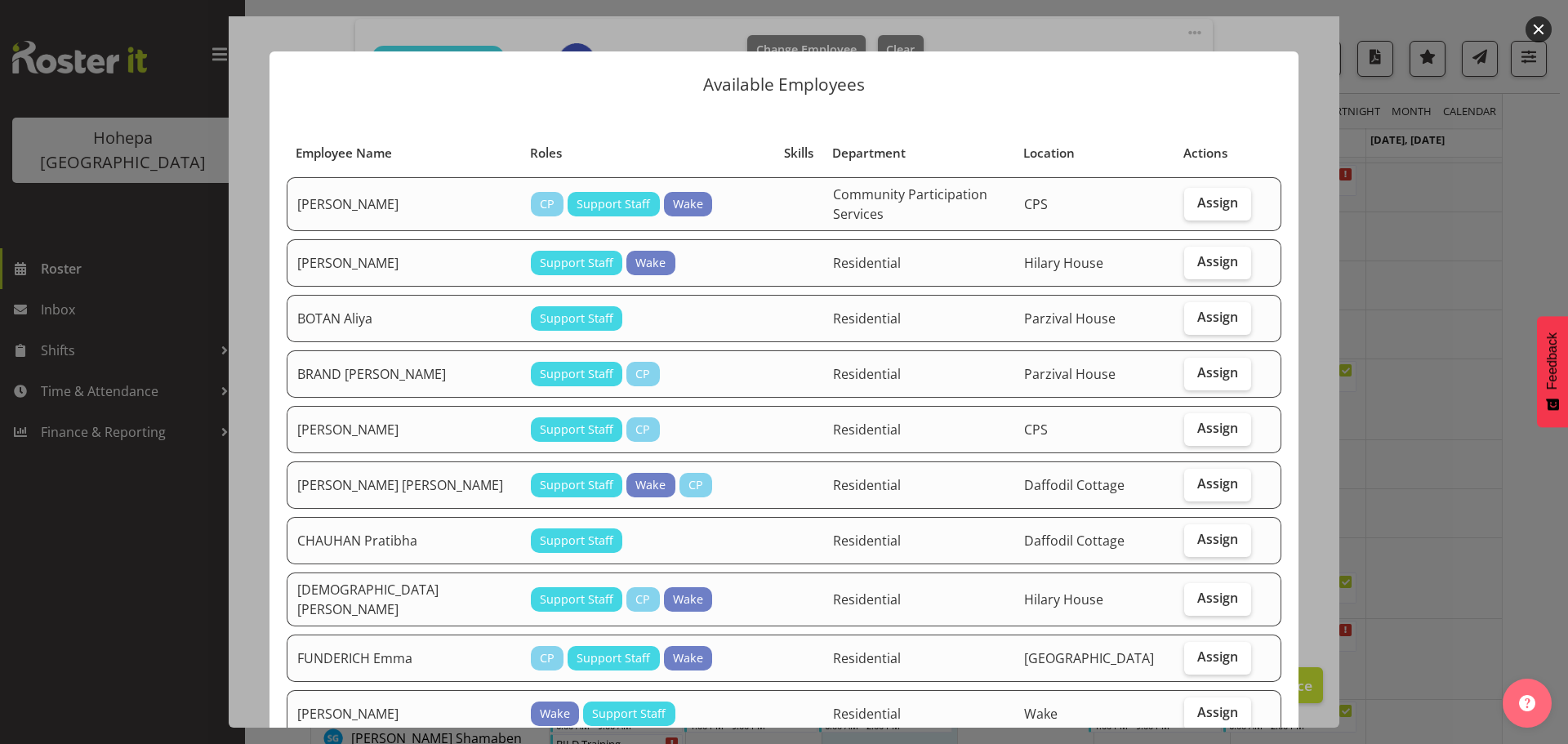
scroll to position [0, 0]
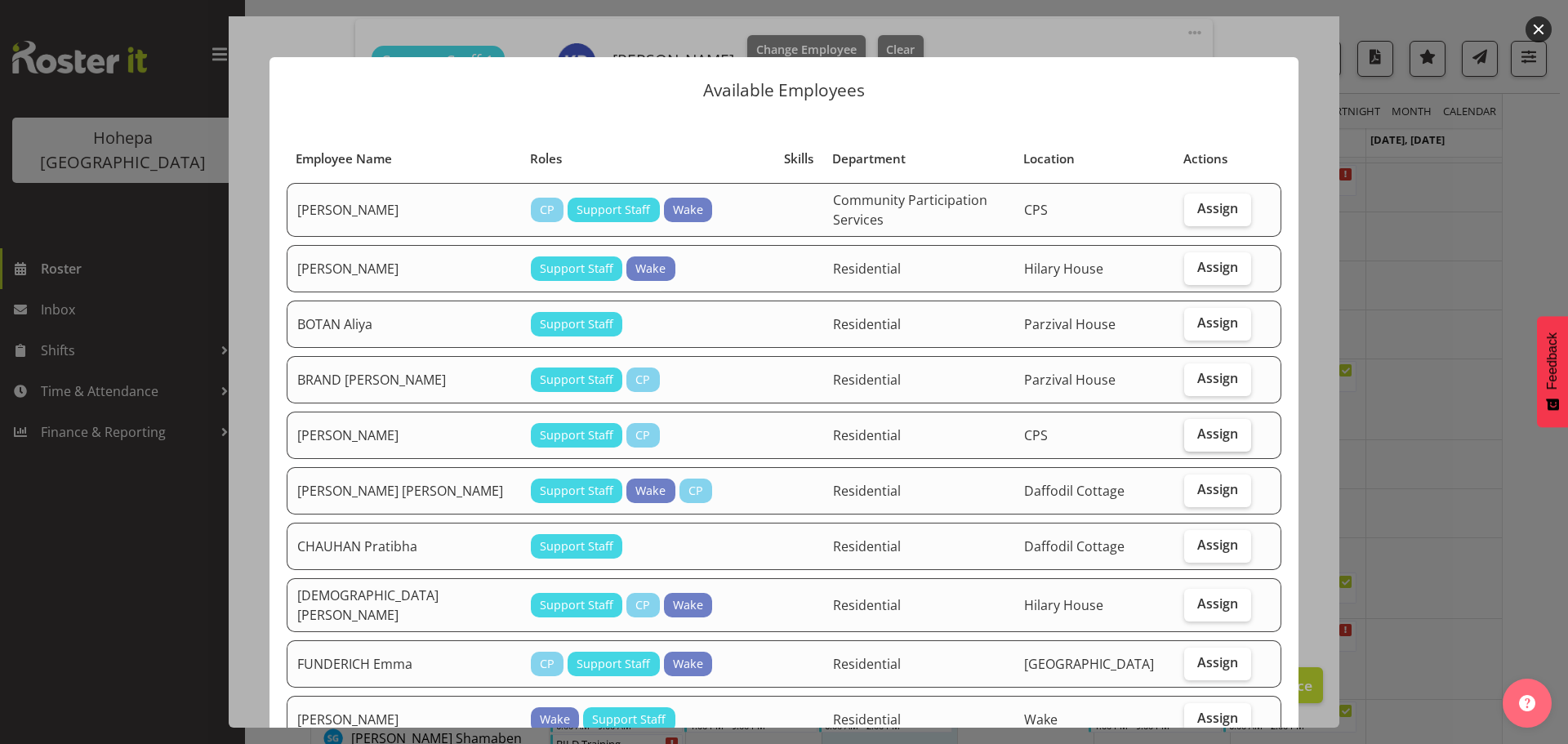
click at [1205, 432] on span "Assign" at bounding box center [1218, 433] width 41 height 16
click at [1195, 432] on input "Assign" at bounding box center [1190, 434] width 11 height 11
checkbox input "true"
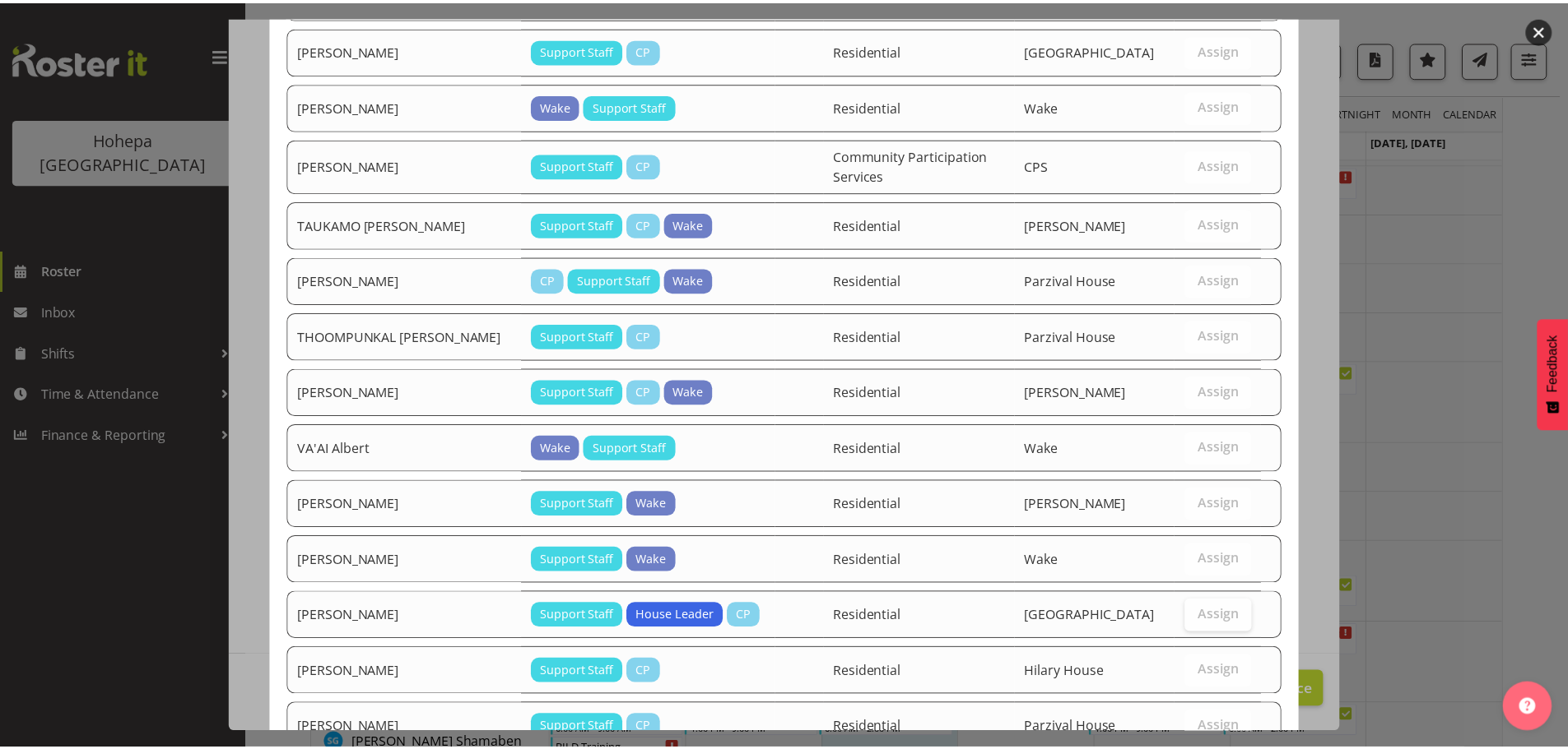
scroll to position [1898, 0]
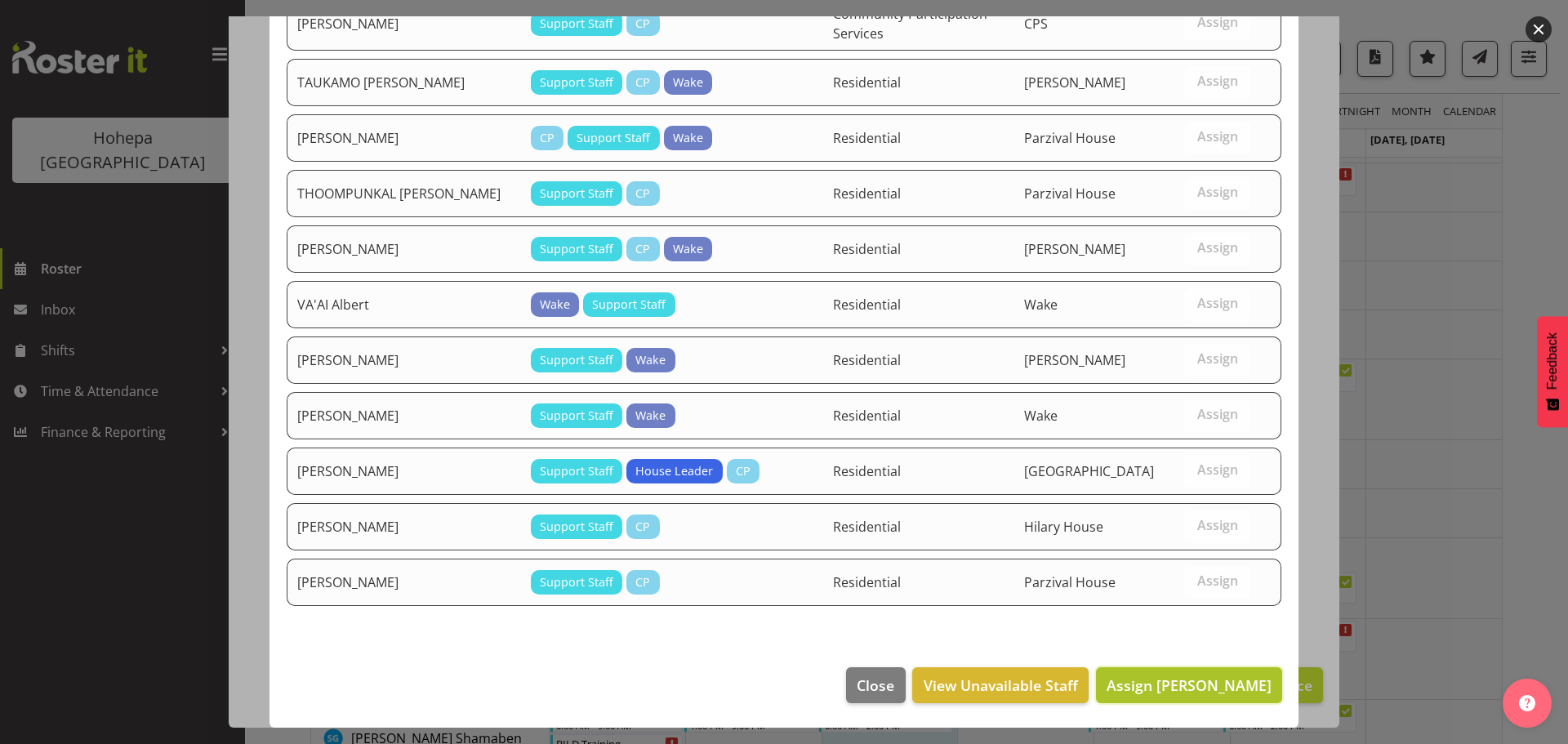
click at [1138, 686] on span "Assign BURTON Katherine" at bounding box center [1189, 685] width 165 height 19
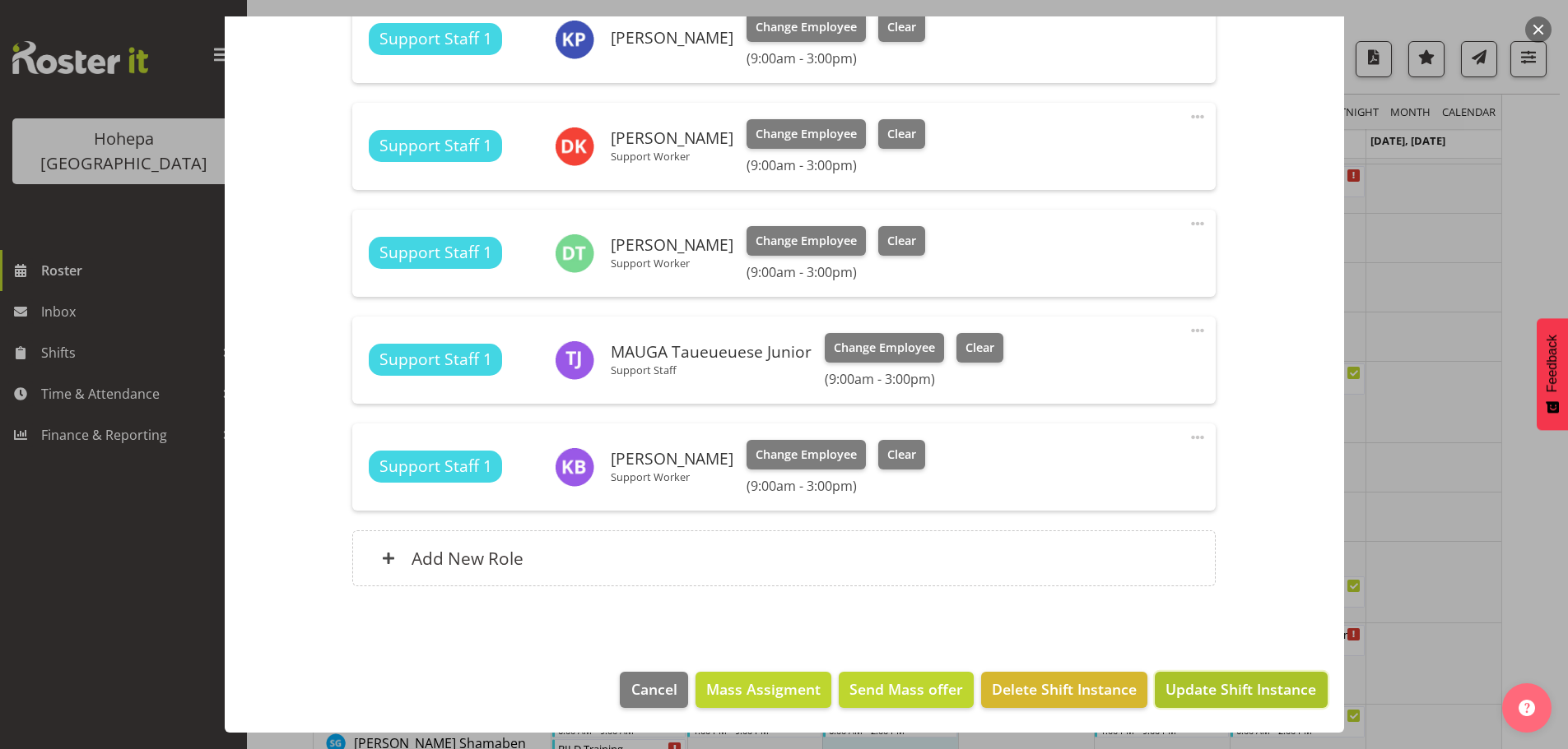
click at [1177, 697] on span "Update Shift Instance" at bounding box center [1241, 689] width 151 height 21
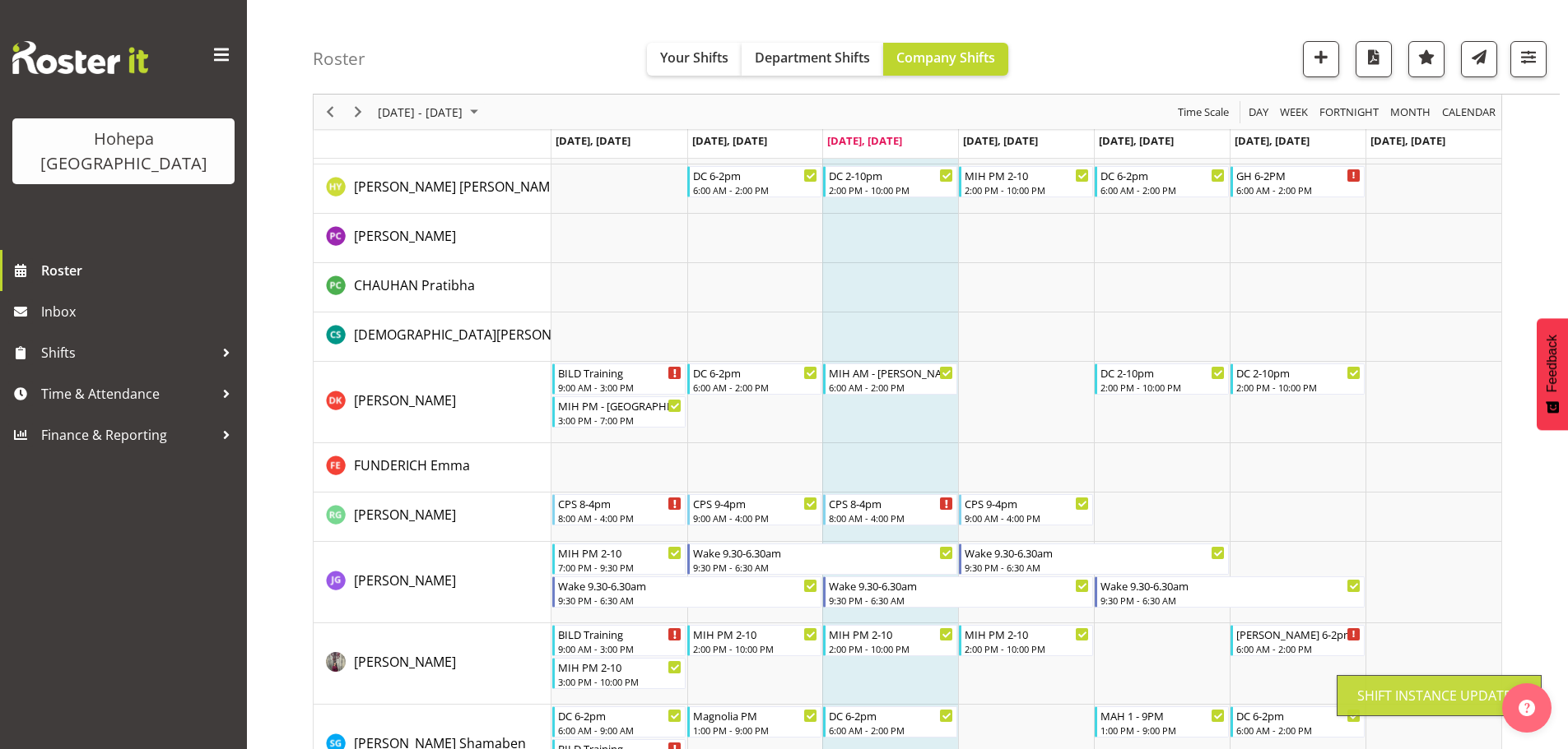
scroll to position [744, 0]
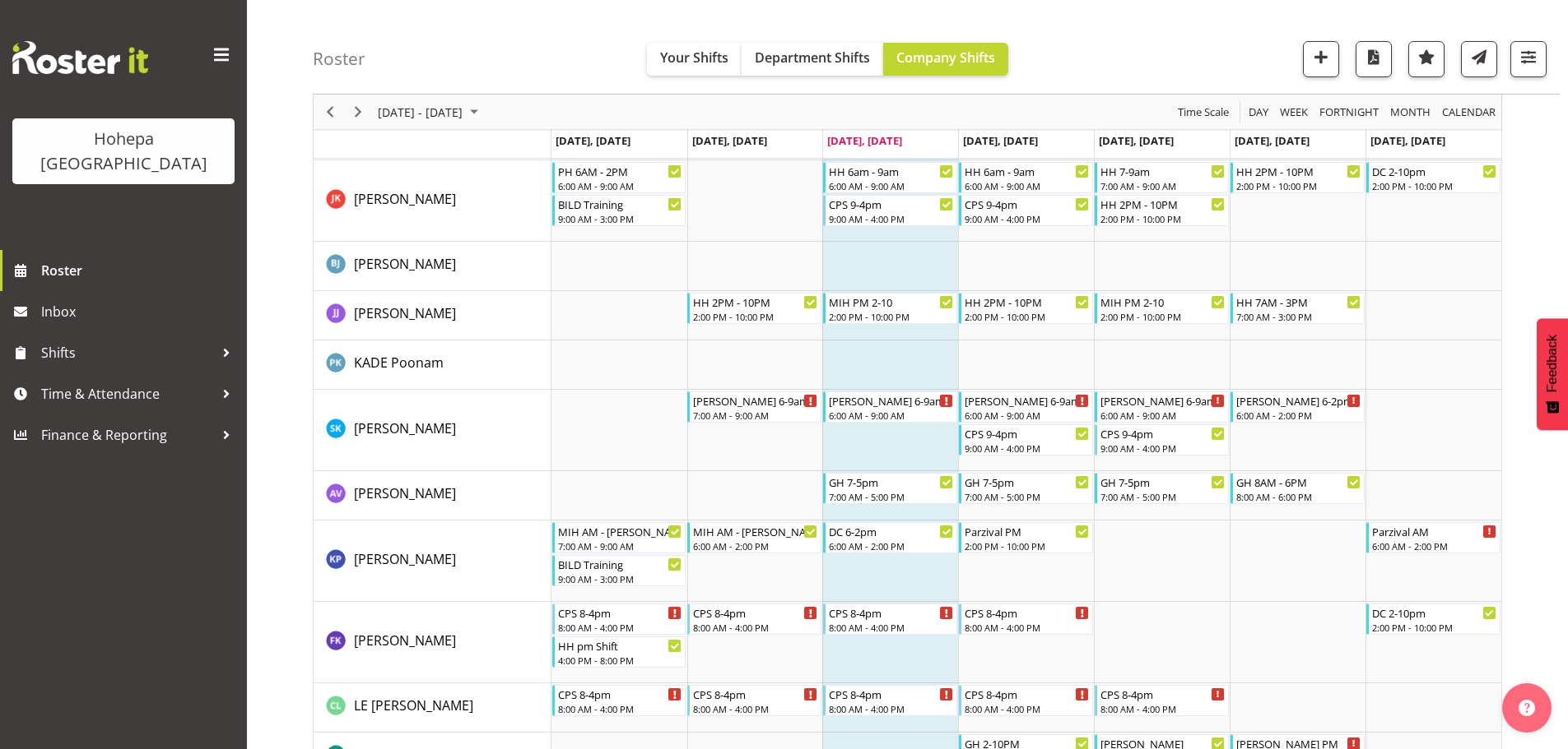
scroll to position [3701, 0]
